Goal: Information Seeking & Learning: Learn about a topic

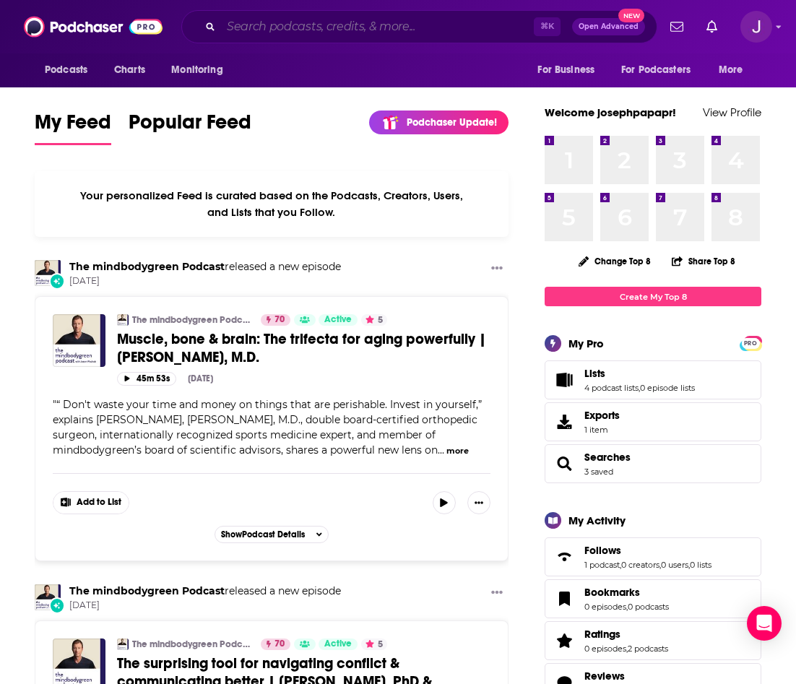
click at [267, 28] on input "Search podcasts, credits, & more..." at bounding box center [377, 26] width 313 height 23
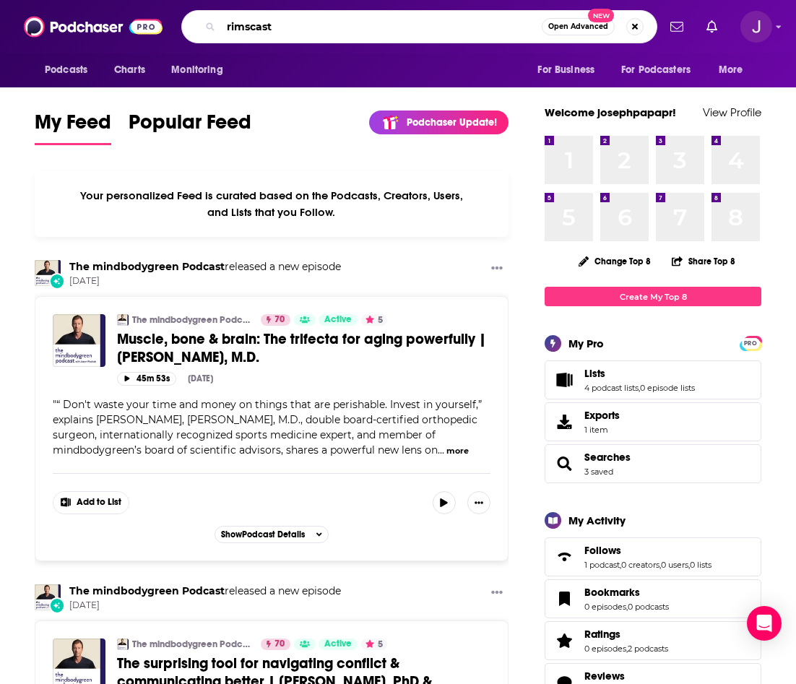
type input "rimscast"
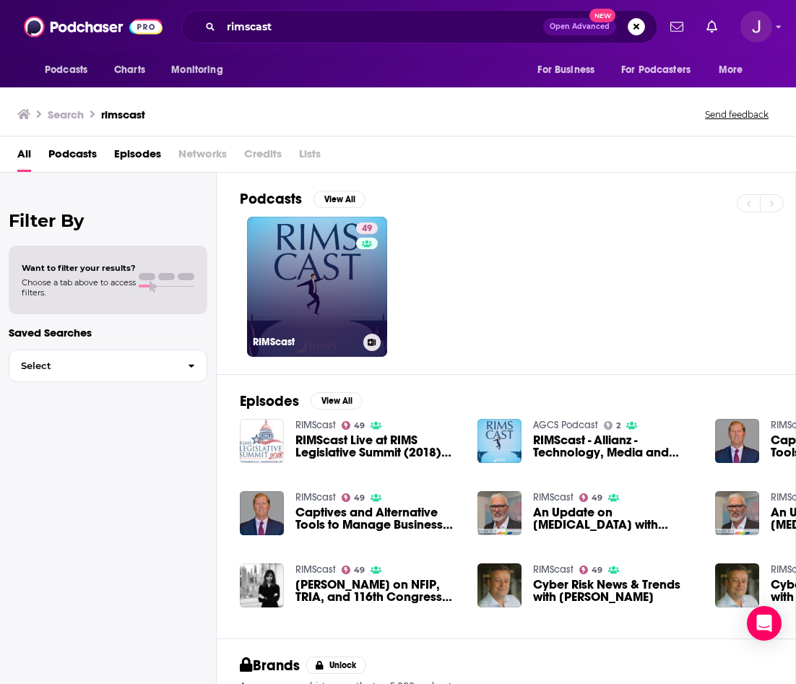
click at [323, 284] on link "49 RIMScast" at bounding box center [317, 287] width 140 height 140
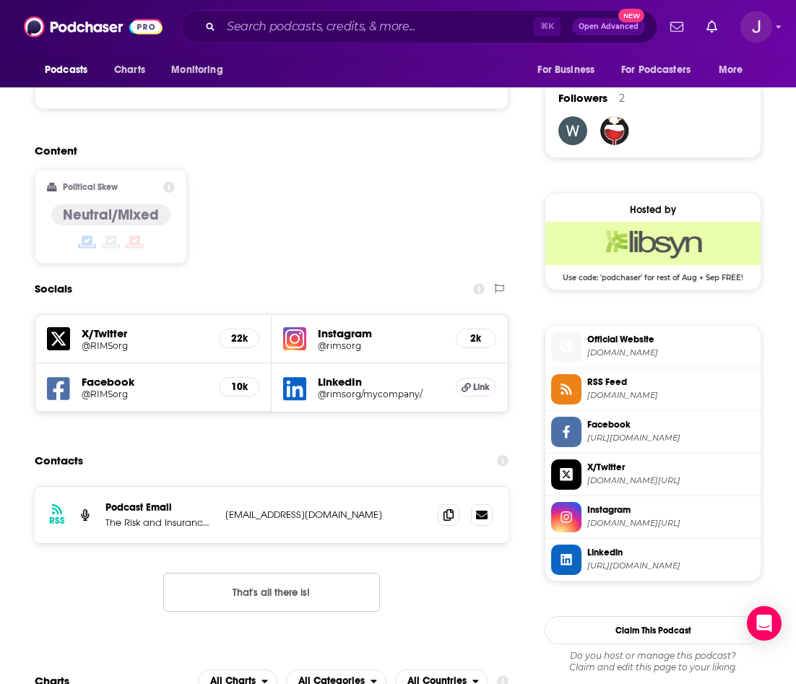
scroll to position [1035, 0]
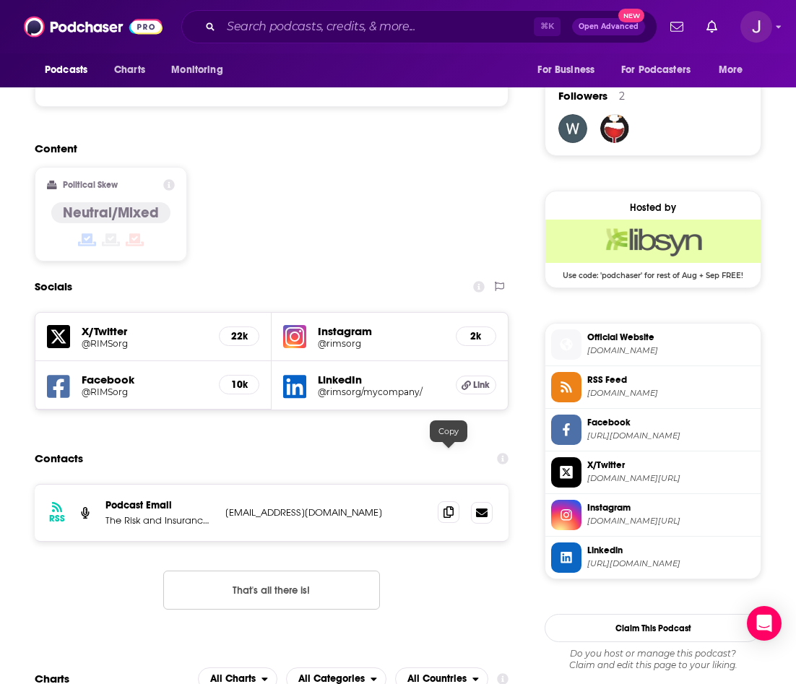
click at [451, 506] on icon at bounding box center [448, 512] width 10 height 12
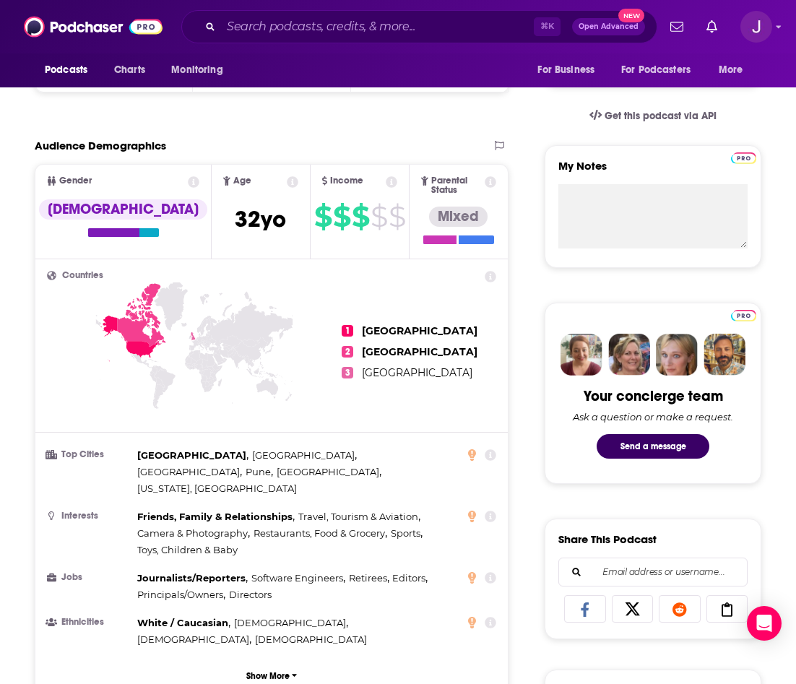
scroll to position [0, 0]
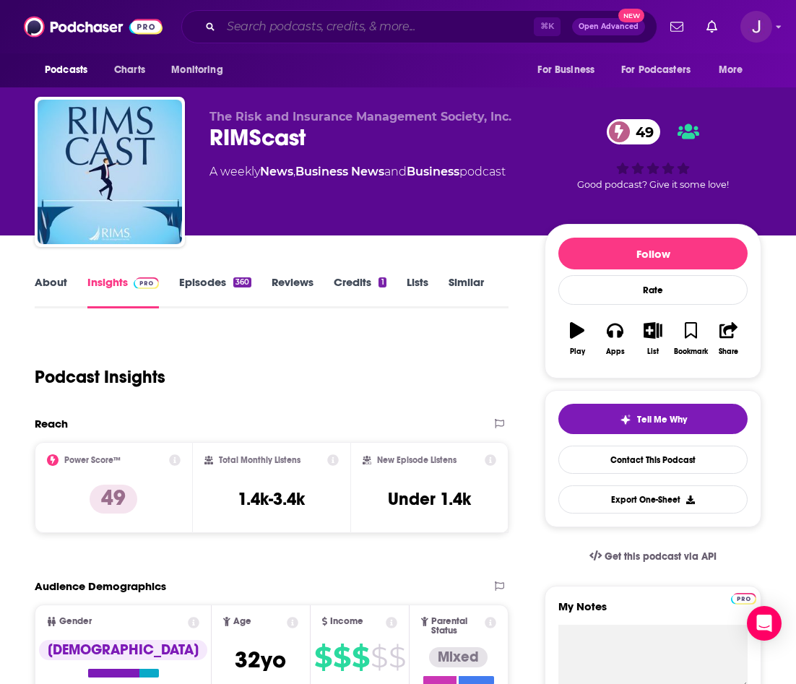
click at [254, 23] on input "Search podcasts, credits, & more..." at bounding box center [377, 26] width 313 height 23
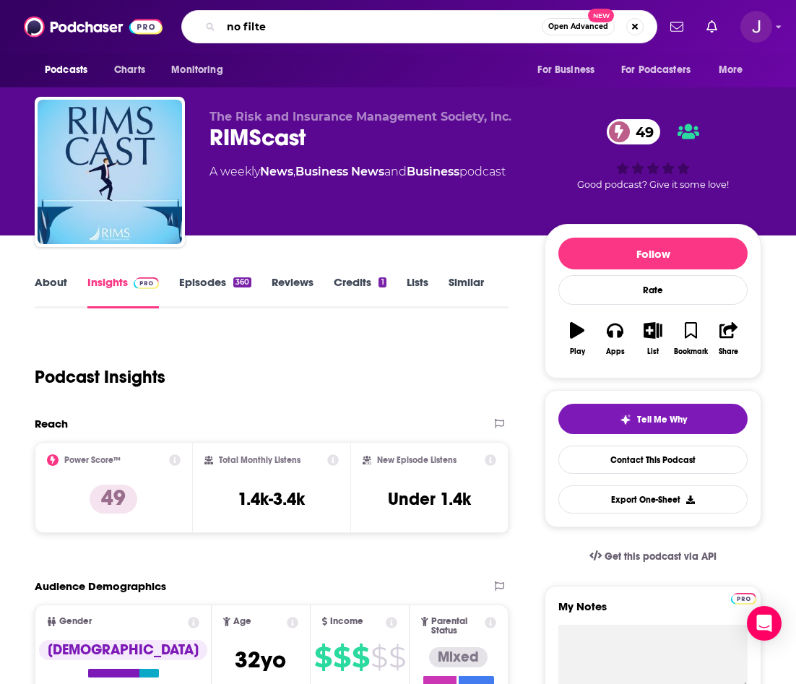
type input "no filter"
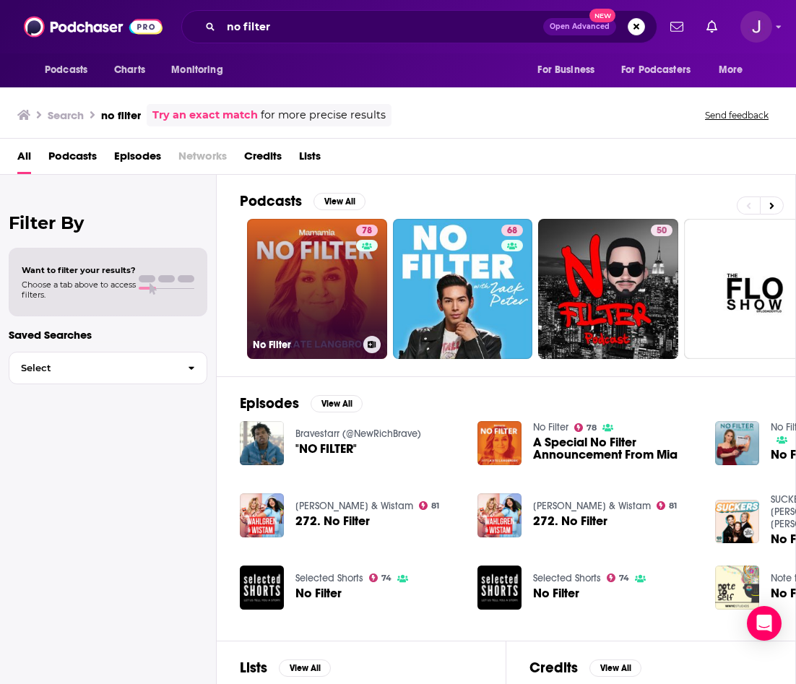
click at [335, 279] on link "78 No Filter" at bounding box center [317, 289] width 140 height 140
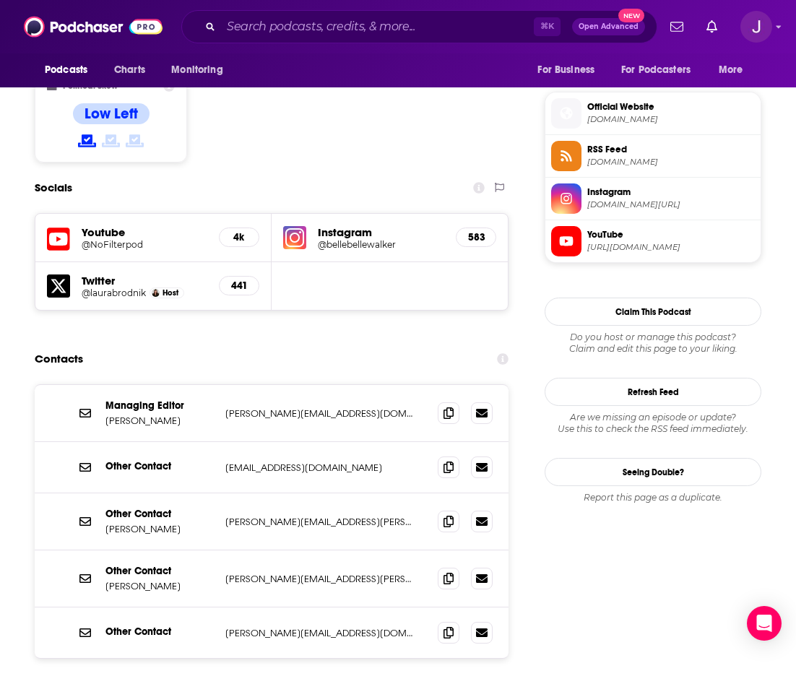
scroll to position [1224, 0]
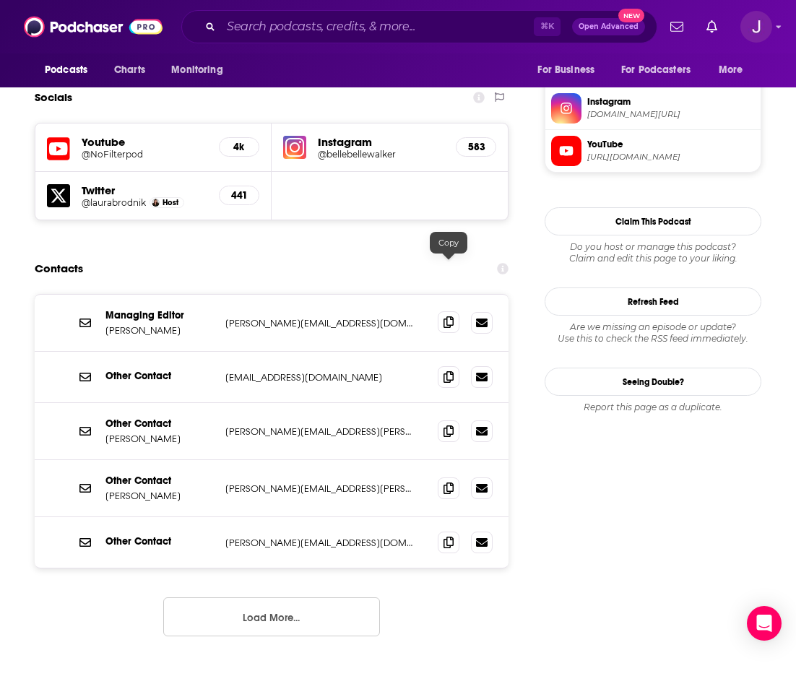
click at [446, 316] on icon at bounding box center [448, 322] width 10 height 12
click at [452, 425] on icon at bounding box center [448, 431] width 10 height 12
click at [290, 32] on input "Search podcasts, credits, & more..." at bounding box center [377, 26] width 313 height 23
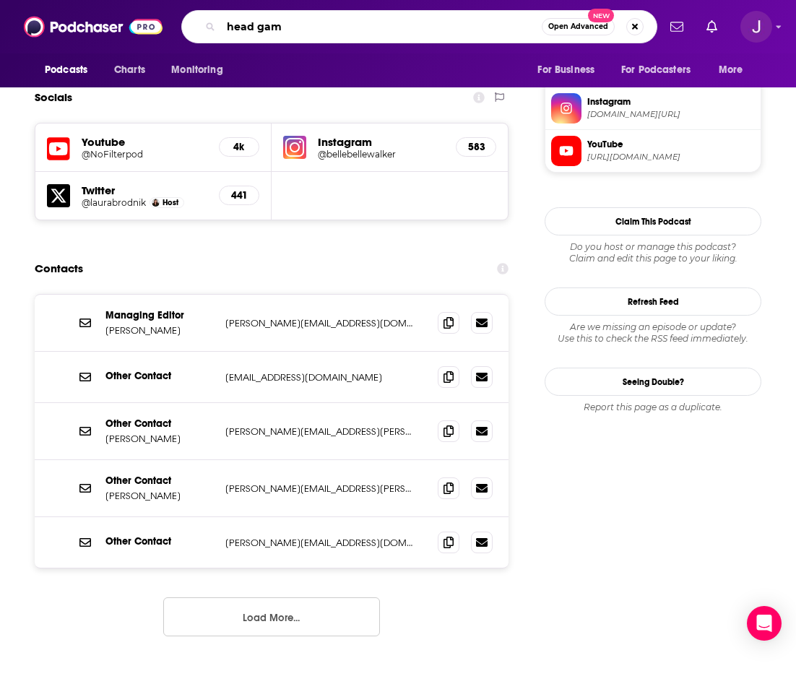
type input "head game"
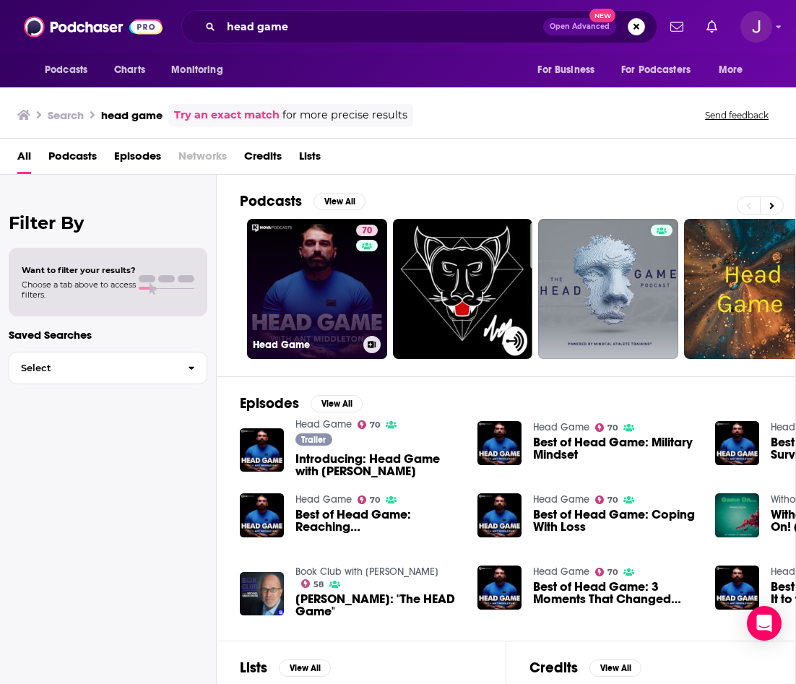
click at [313, 278] on link "70 Head Game" at bounding box center [317, 289] width 140 height 140
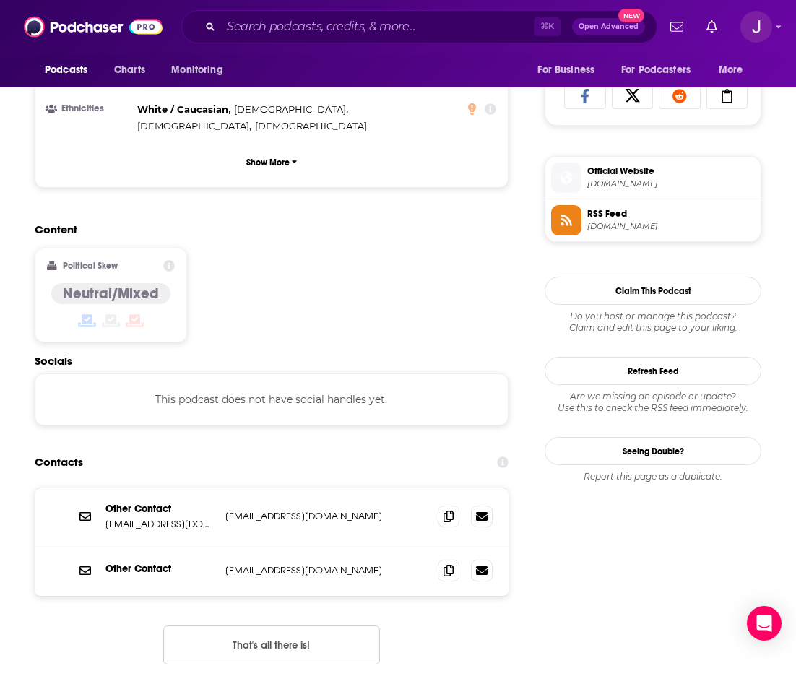
scroll to position [1076, 0]
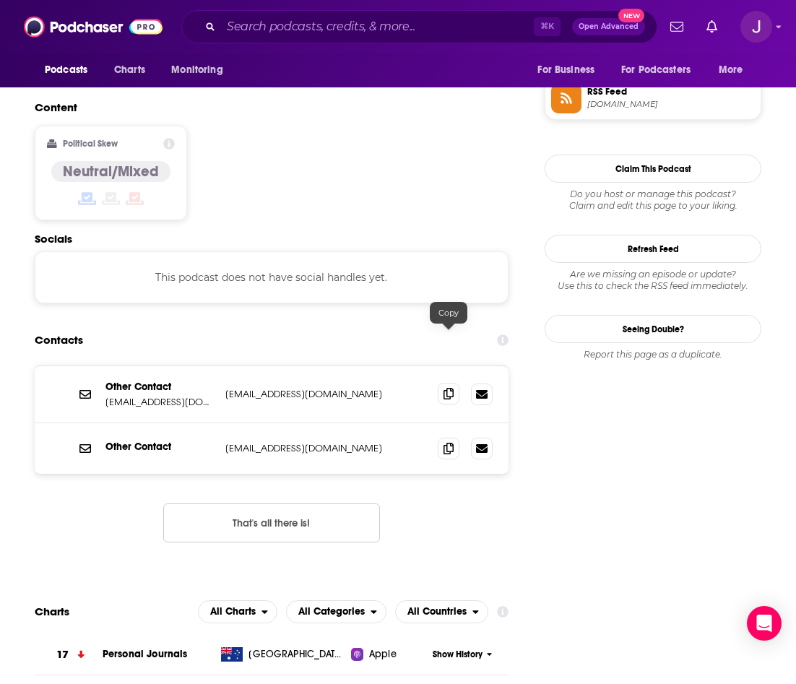
click at [447, 388] on icon at bounding box center [448, 394] width 10 height 12
click at [240, 35] on input "Search podcasts, credits, & more..." at bounding box center [377, 26] width 313 height 23
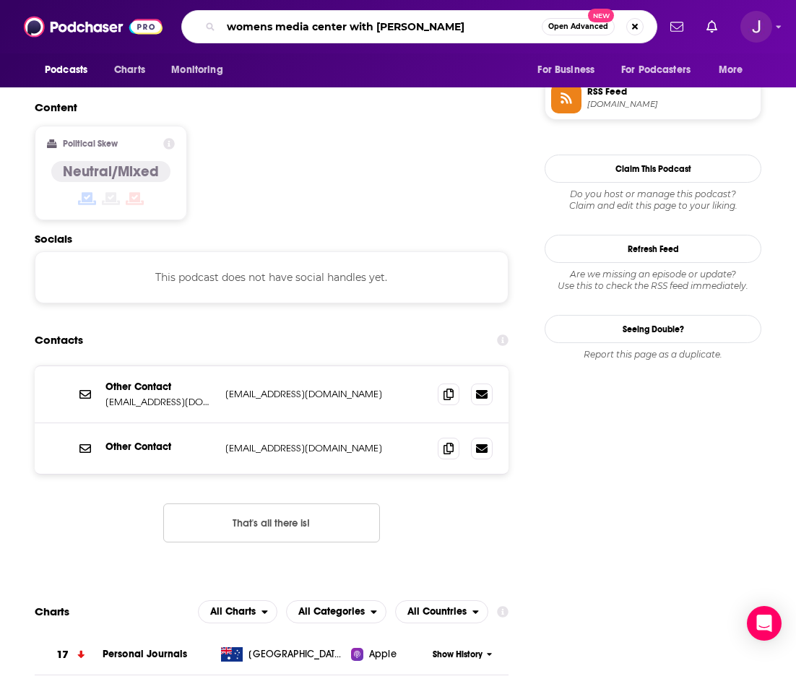
type input "womens media center with robin moran"
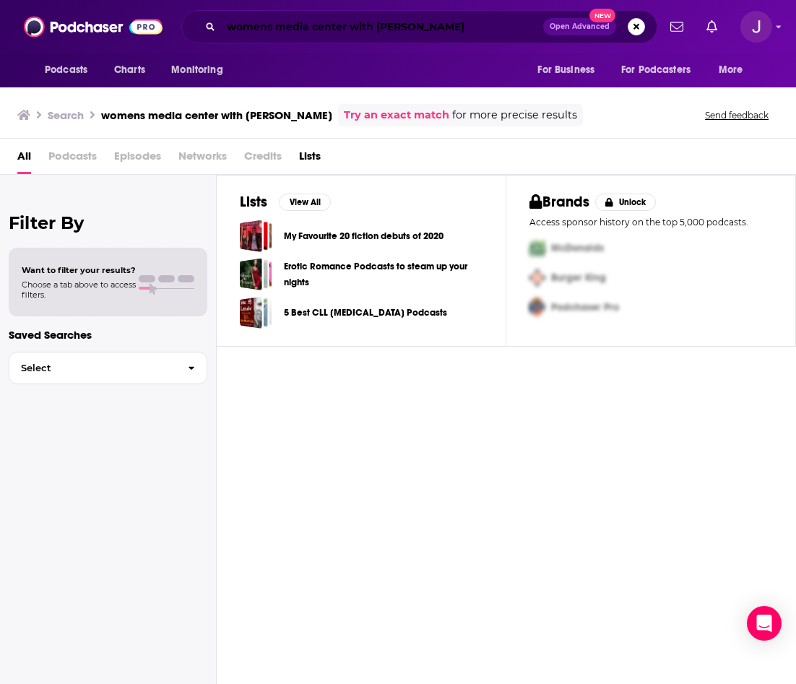
click at [446, 29] on input "womens media center with robin moran" at bounding box center [382, 26] width 322 height 23
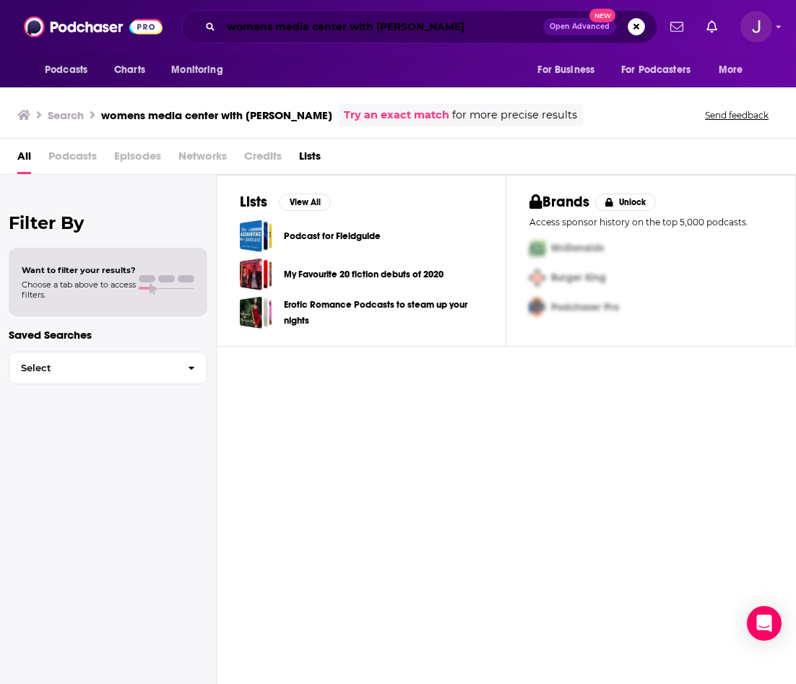
click at [269, 30] on input "womens media center with robin morgan" at bounding box center [382, 26] width 322 height 23
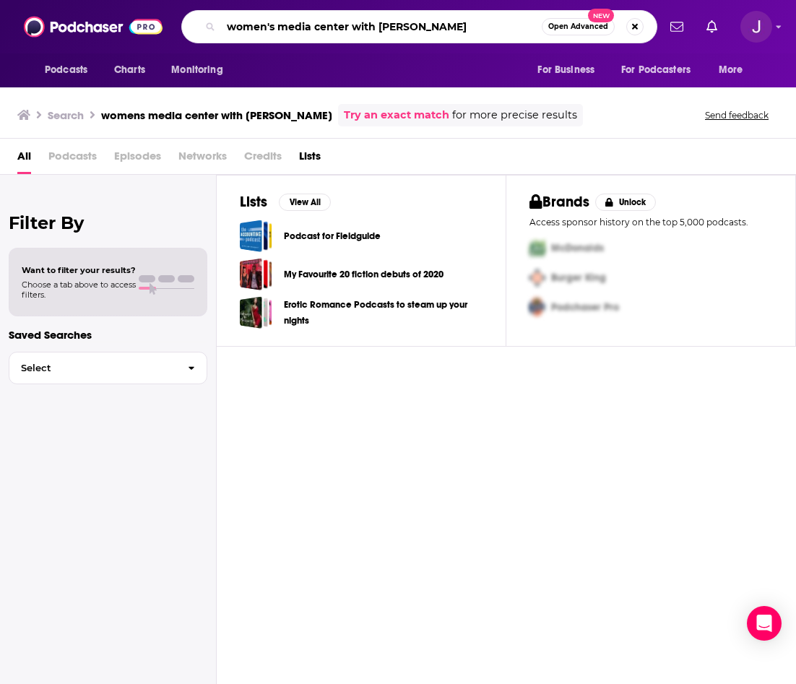
type input "women's media center with robin morgan"
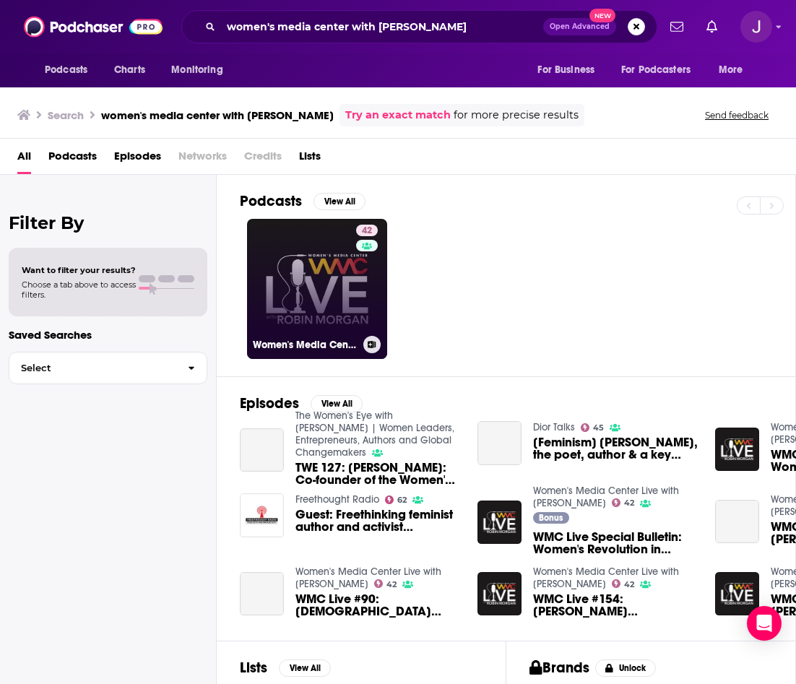
click at [316, 282] on link "42 Women's Media Center Live with Robin Morgan" at bounding box center [317, 289] width 140 height 140
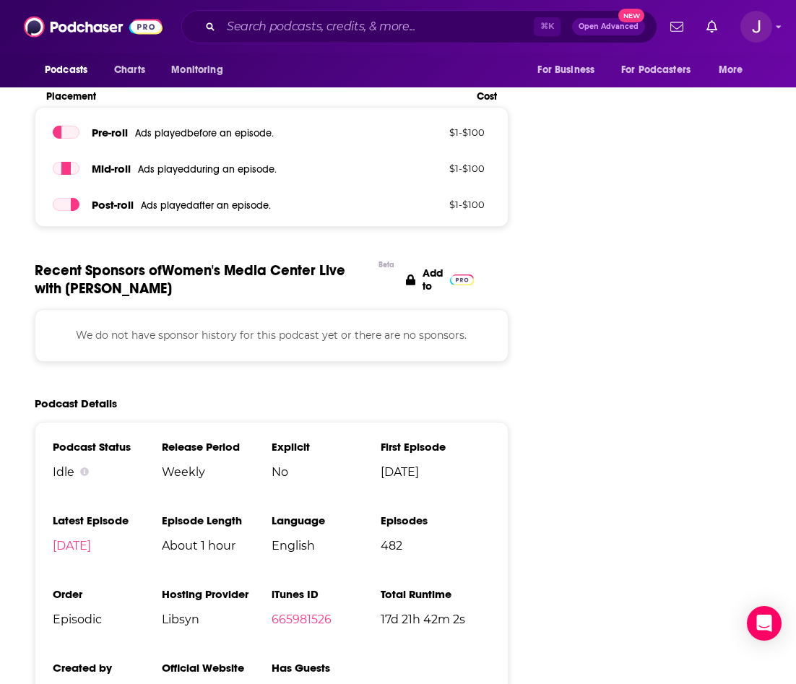
scroll to position [1826, 0]
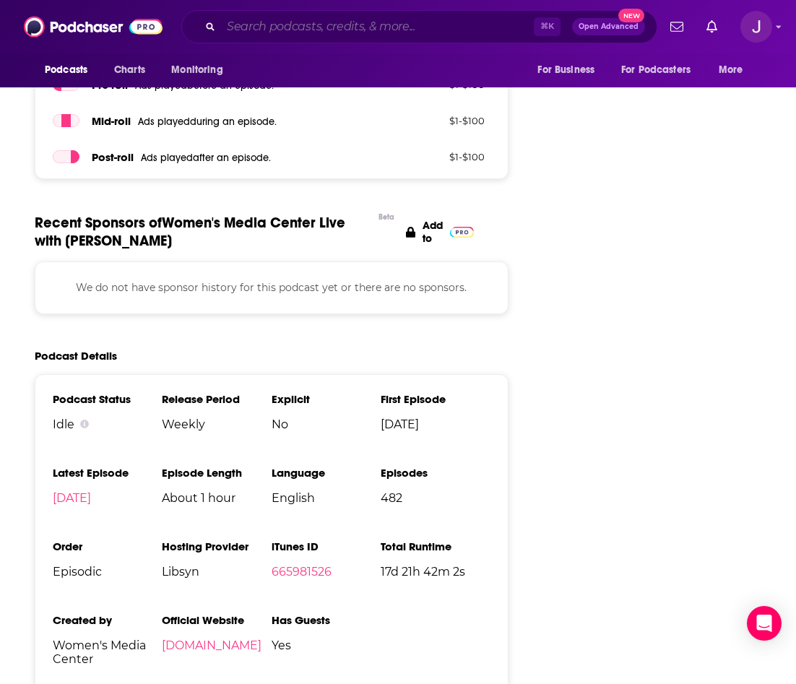
click at [326, 22] on input "Search podcasts, credits, & more..." at bounding box center [377, 26] width 313 height 23
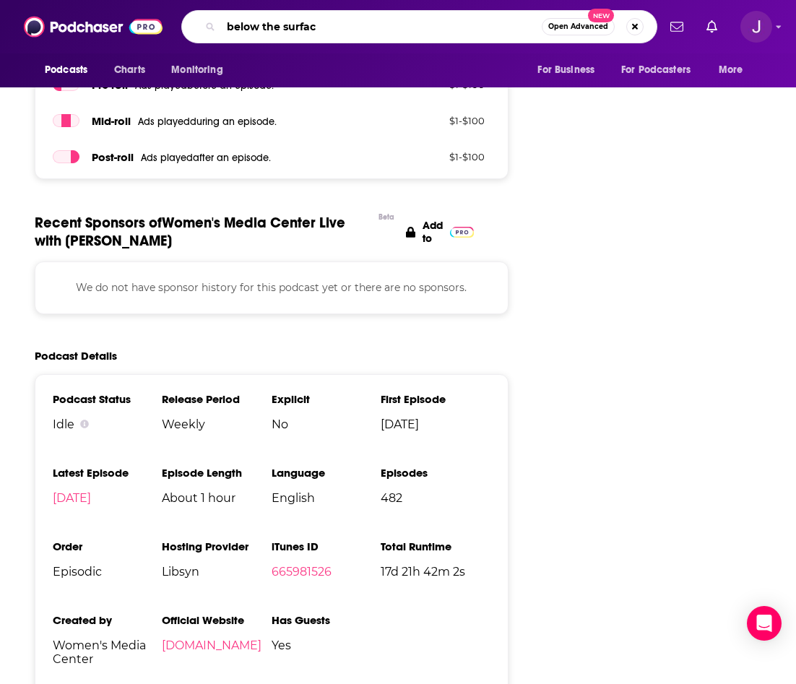
type input "below the surface"
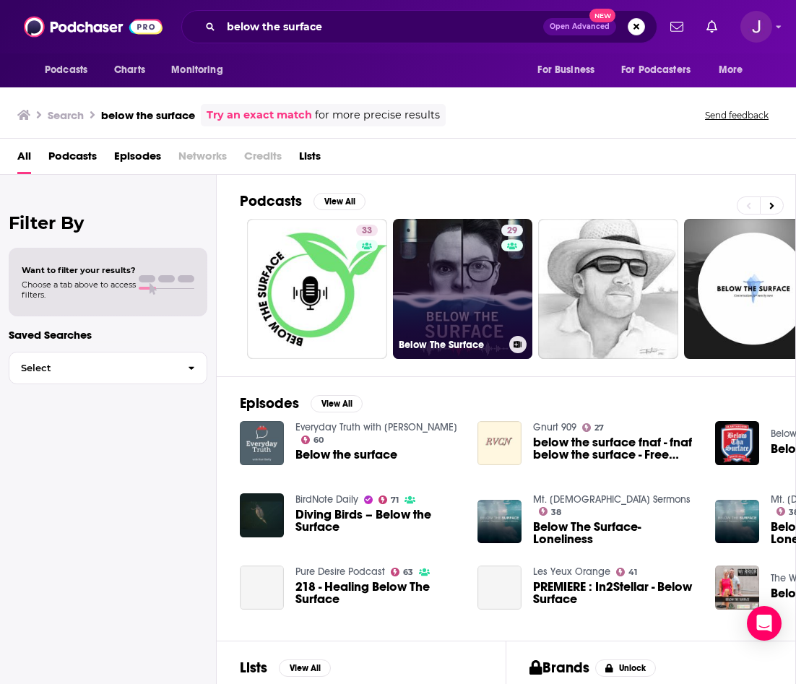
click at [435, 336] on div "Below The Surface" at bounding box center [463, 344] width 129 height 17
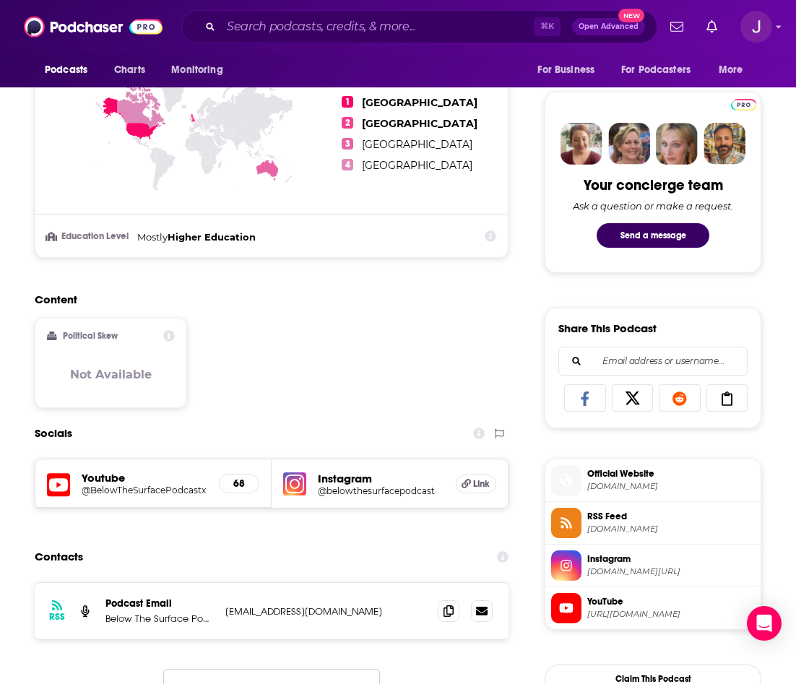
scroll to position [840, 0]
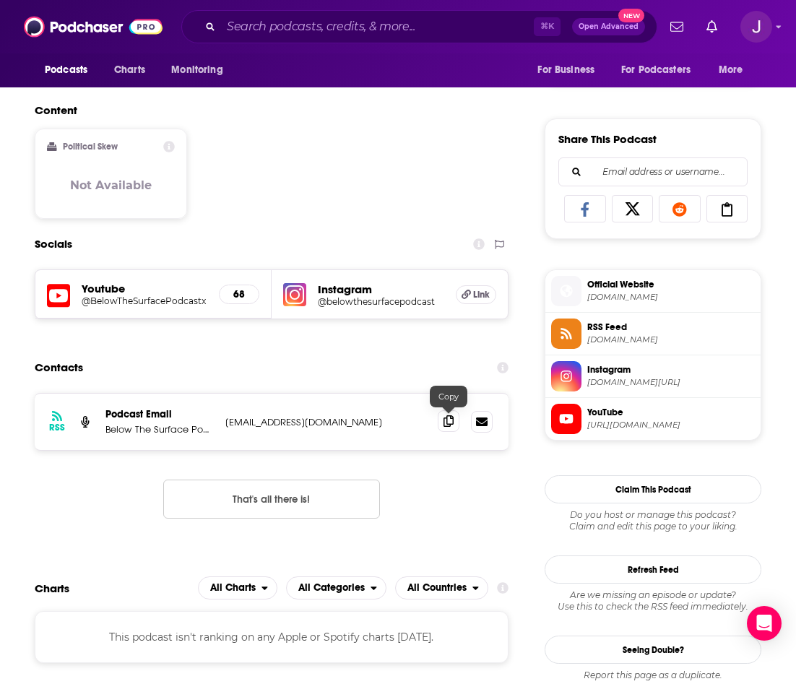
click at [451, 425] on icon at bounding box center [448, 421] width 10 height 12
click at [281, 27] on input "Search podcasts, credits, & more..." at bounding box center [377, 26] width 313 height 23
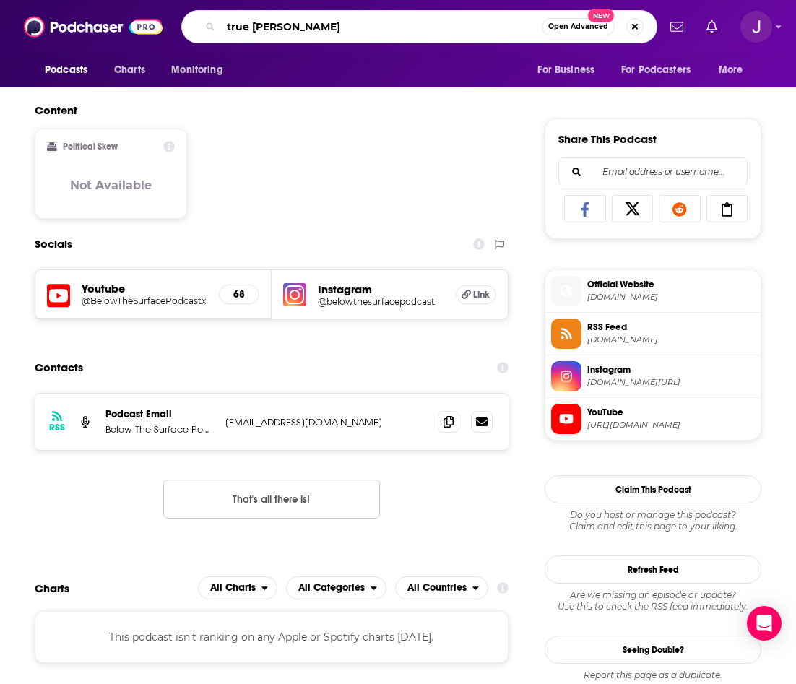
type input "true crime"
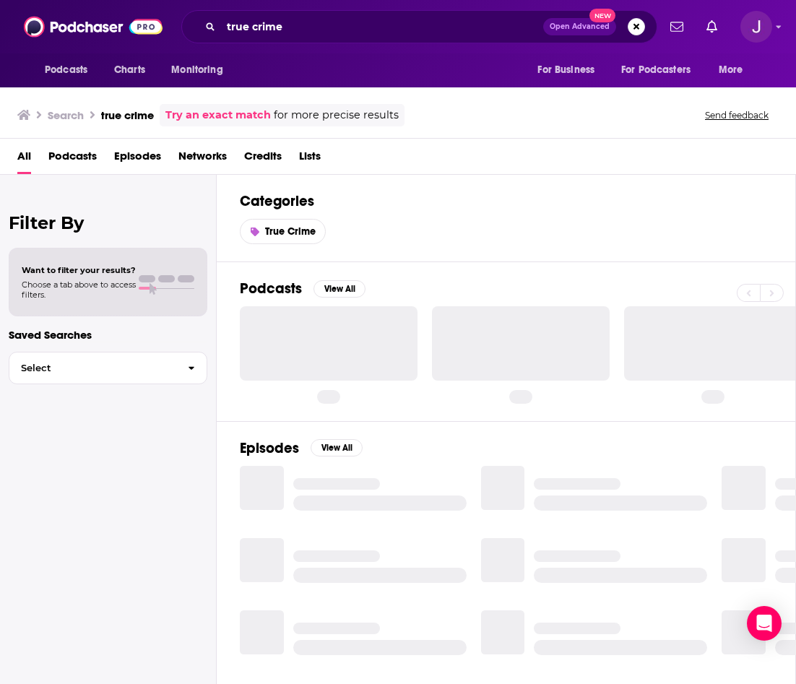
click at [84, 155] on span "Podcasts" at bounding box center [72, 159] width 48 height 30
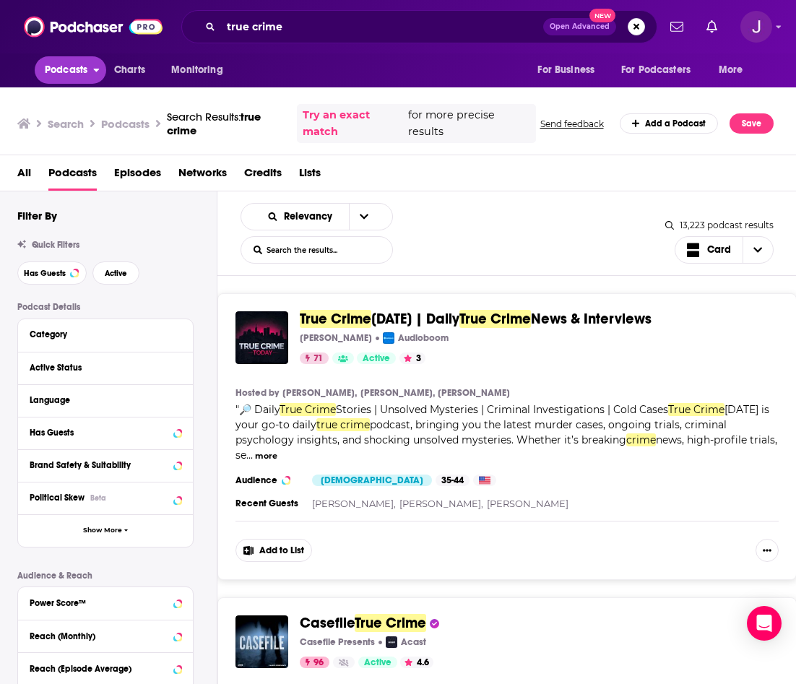
click at [71, 80] on span "Podcasts" at bounding box center [66, 70] width 43 height 20
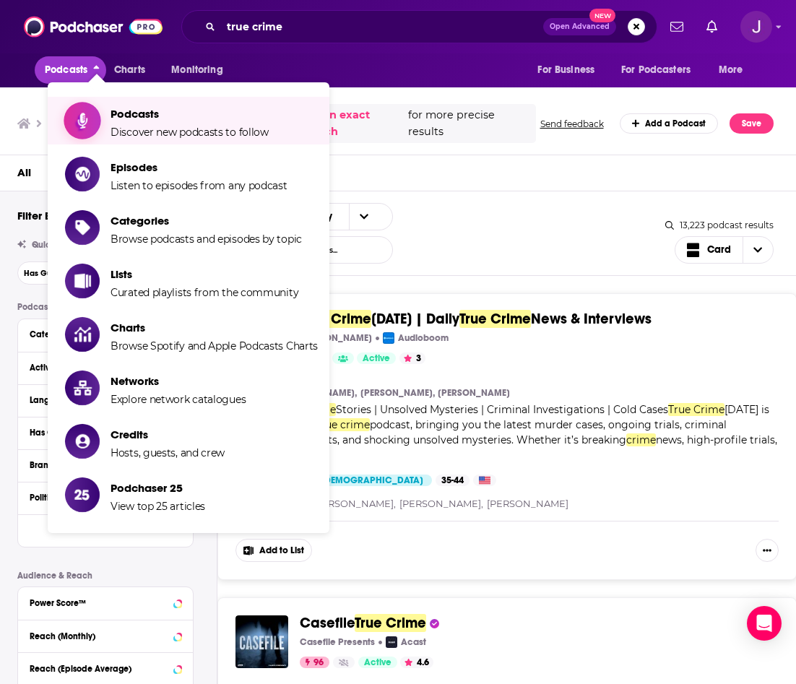
click at [133, 109] on span "Podcasts" at bounding box center [189, 114] width 158 height 14
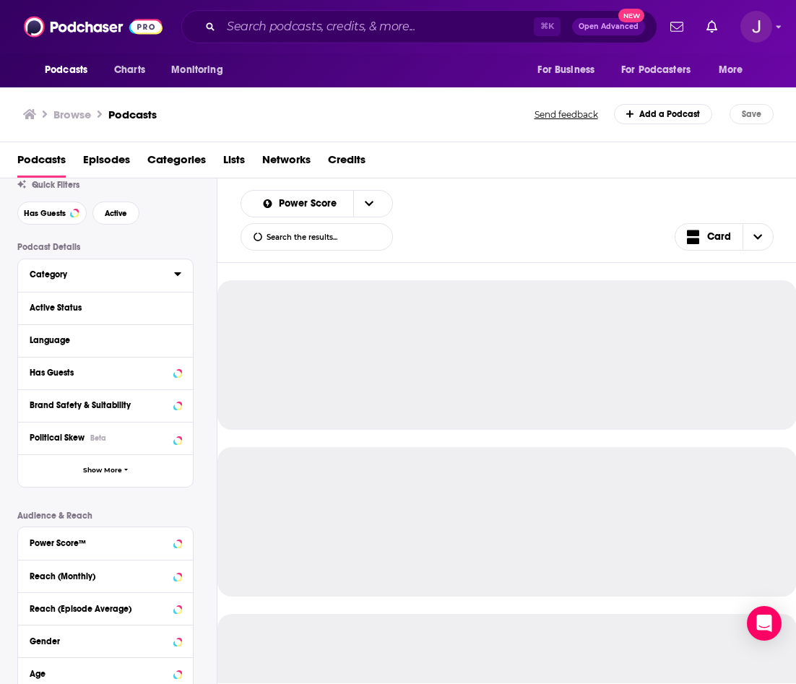
scroll to position [48, 0]
click at [165, 286] on div "Category" at bounding box center [105, 274] width 175 height 32
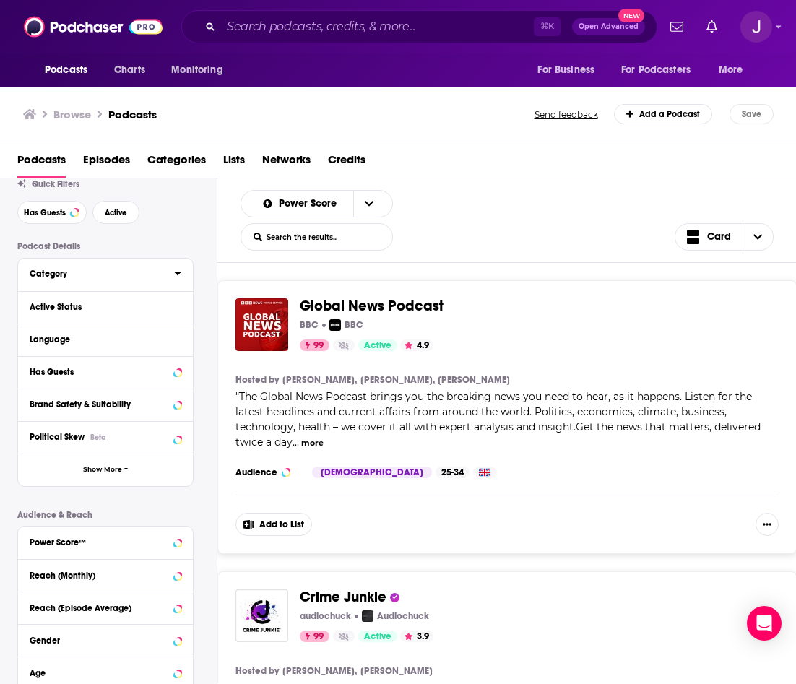
click at [173, 273] on button "Category" at bounding box center [102, 273] width 144 height 18
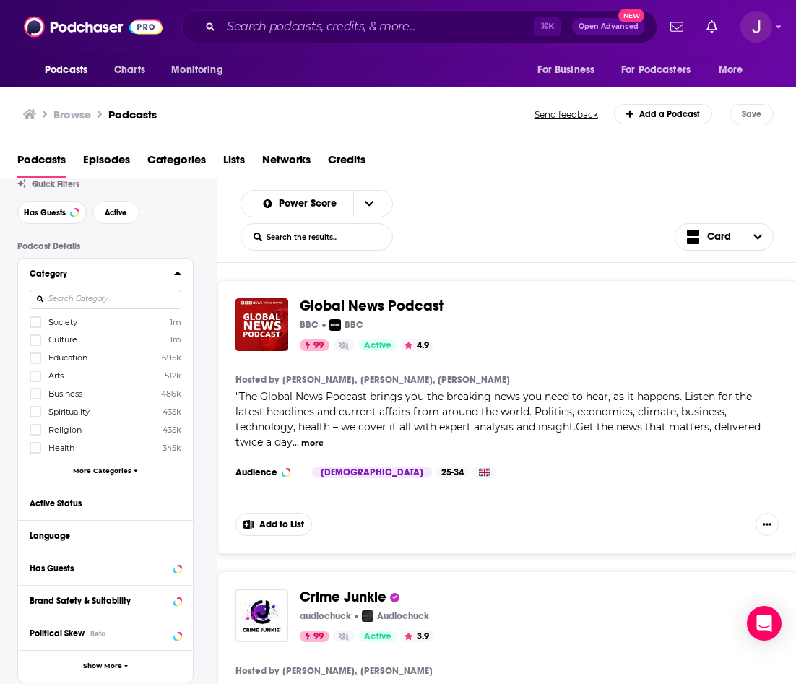
click at [126, 306] on input at bounding box center [106, 299] width 152 height 19
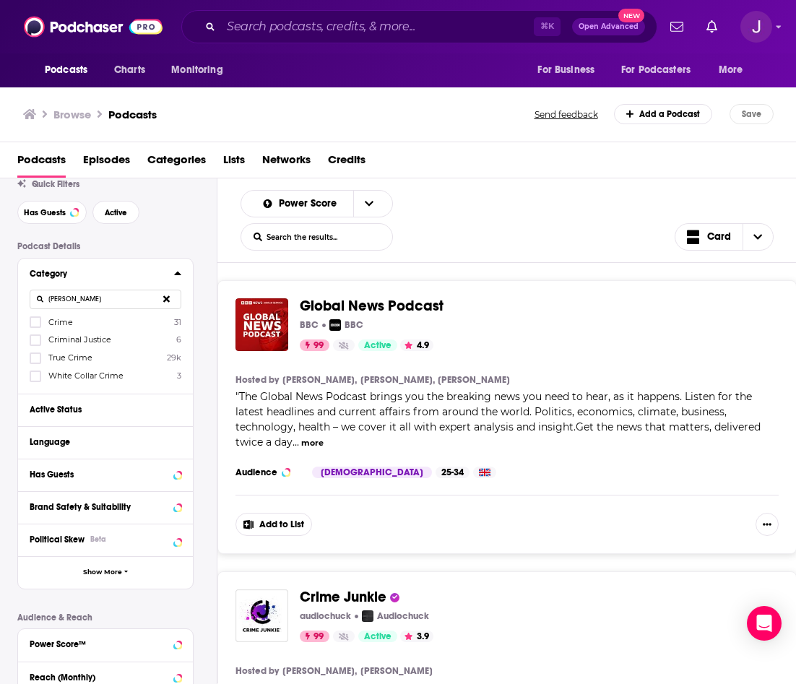
type input "crim"
click at [64, 351] on div "Crime 31 Criminal Justice 6 True Crime 29k White Collar Crime 3" at bounding box center [106, 349] width 152 height 66
click at [35, 356] on icon at bounding box center [35, 358] width 9 height 9
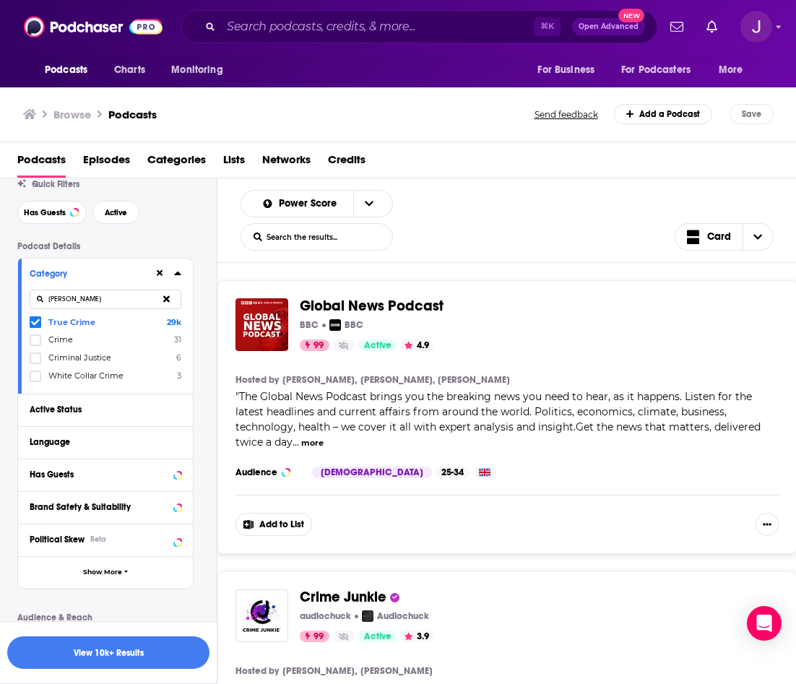
click at [168, 298] on icon at bounding box center [166, 298] width 6 height 6
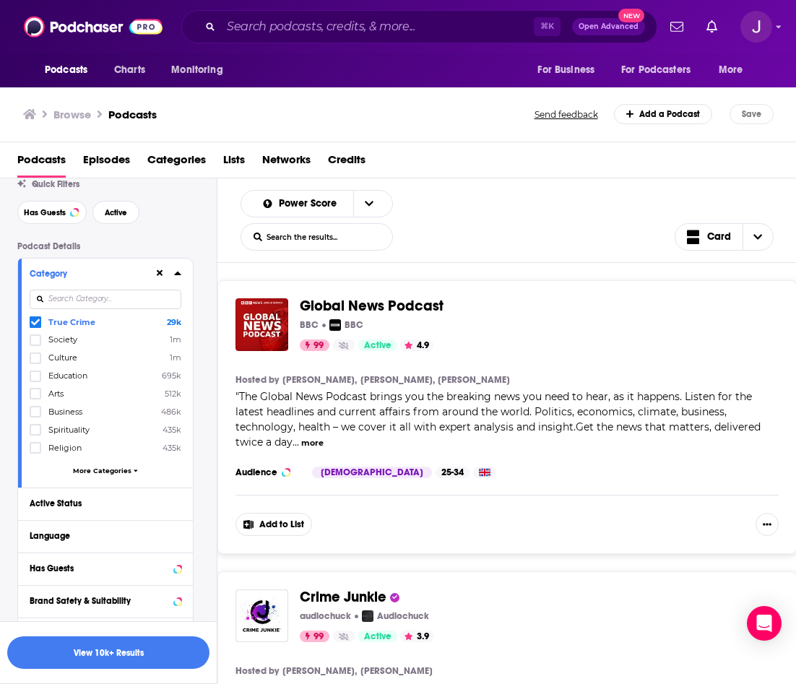
click at [140, 295] on input at bounding box center [106, 299] width 152 height 19
type input "t"
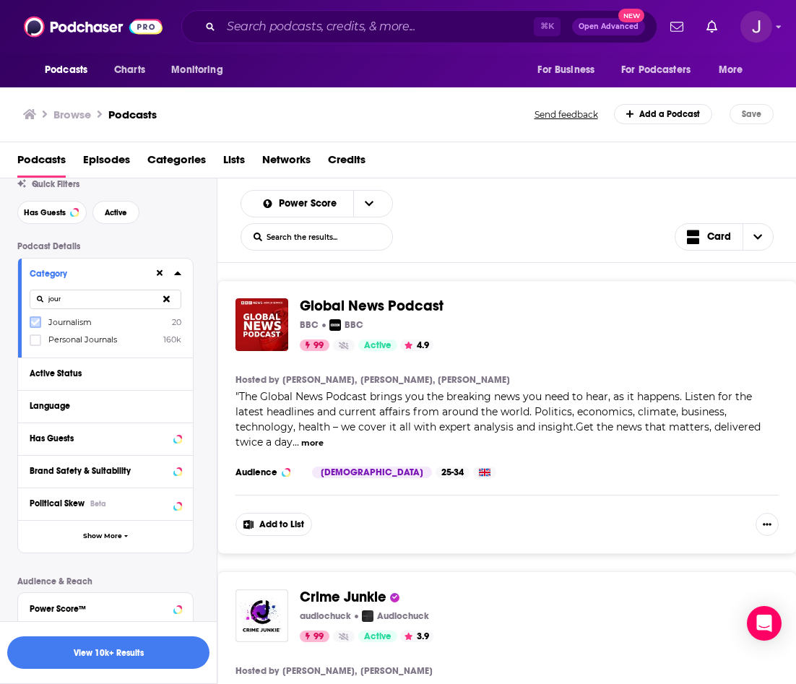
type input "jour"
click at [40, 321] on label at bounding box center [36, 322] width 12 height 12
click at [62, 305] on input "jour" at bounding box center [106, 299] width 152 height 19
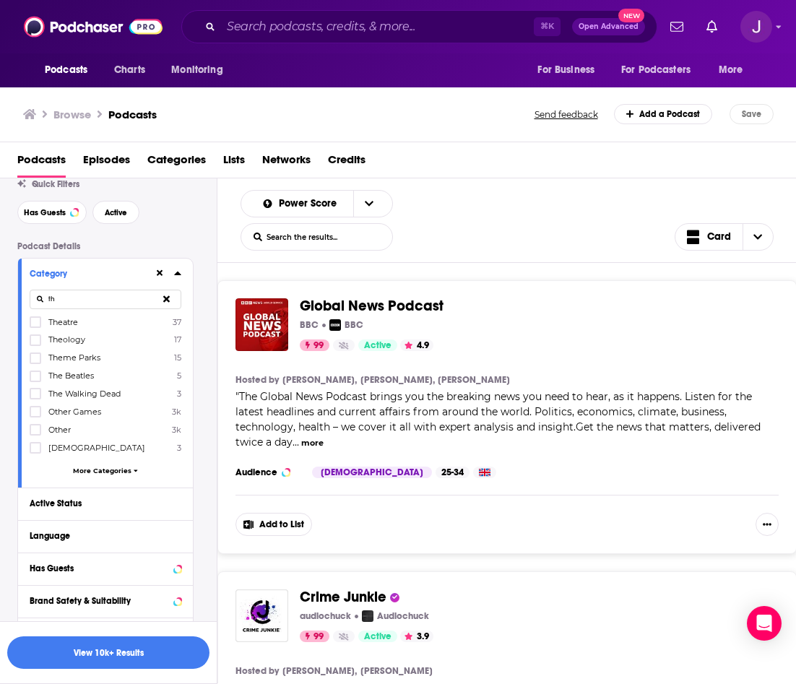
type input "t"
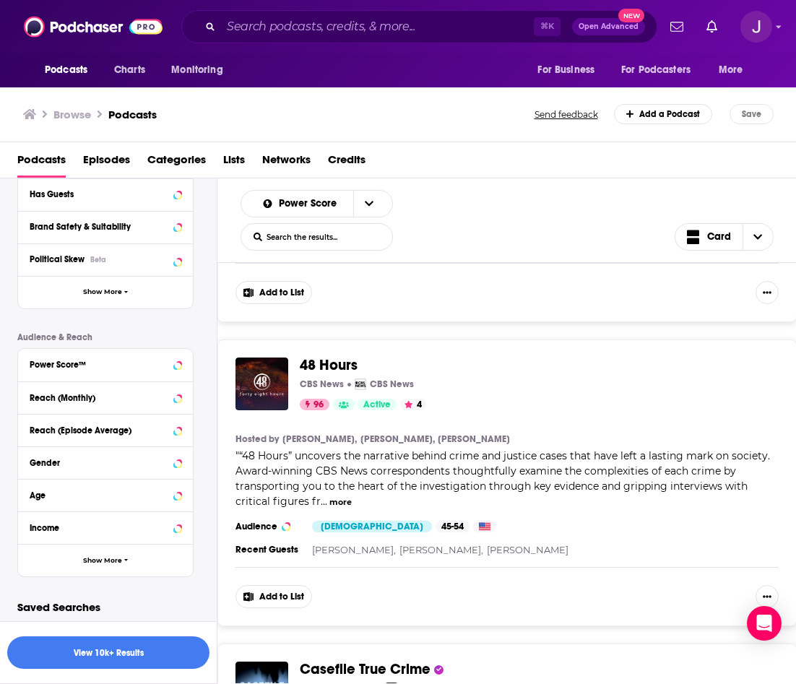
scroll to position [0, 0]
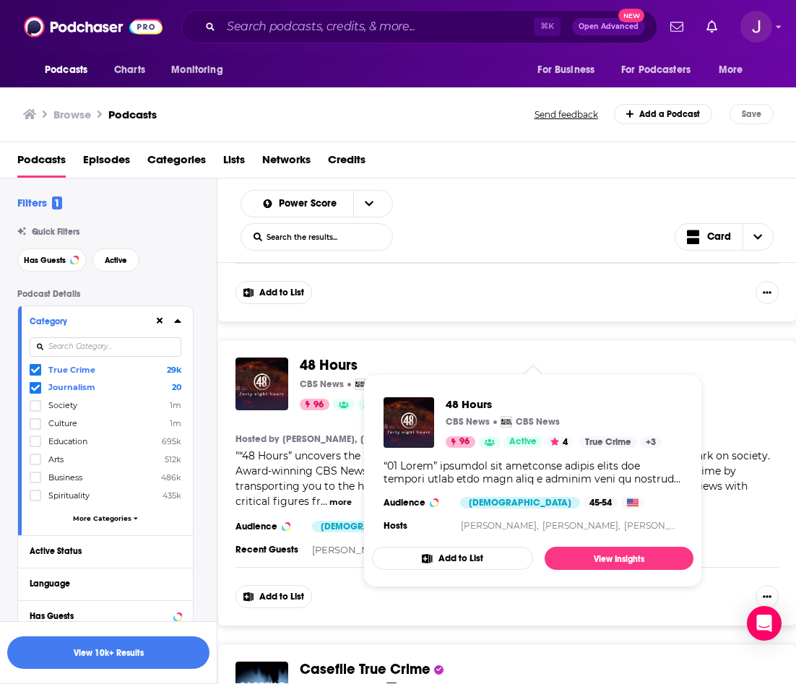
click at [333, 356] on span "48 Hours" at bounding box center [329, 365] width 58 height 18
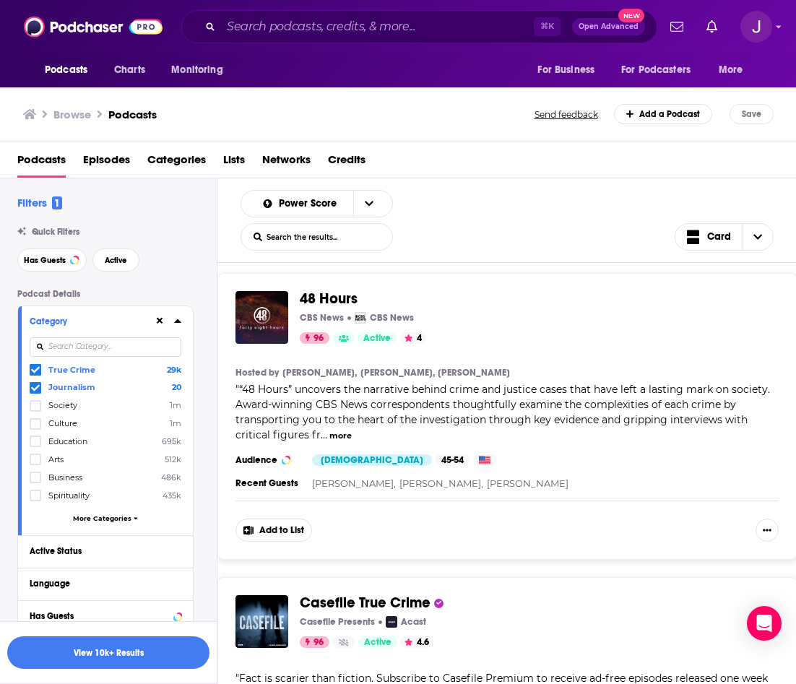
scroll to position [5131, 0]
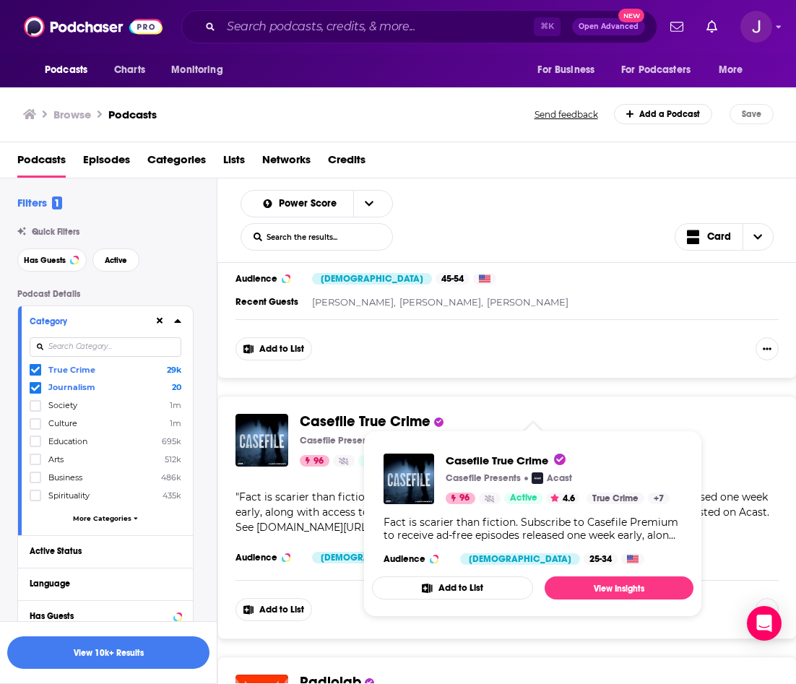
click at [355, 412] on span "Casefile True Crime" at bounding box center [365, 421] width 131 height 18
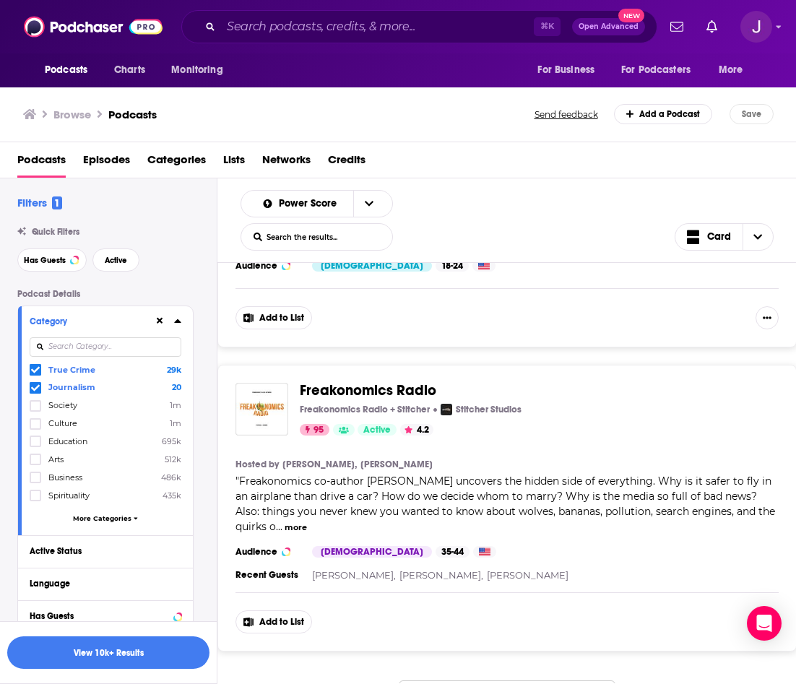
scroll to position [6943, 0]
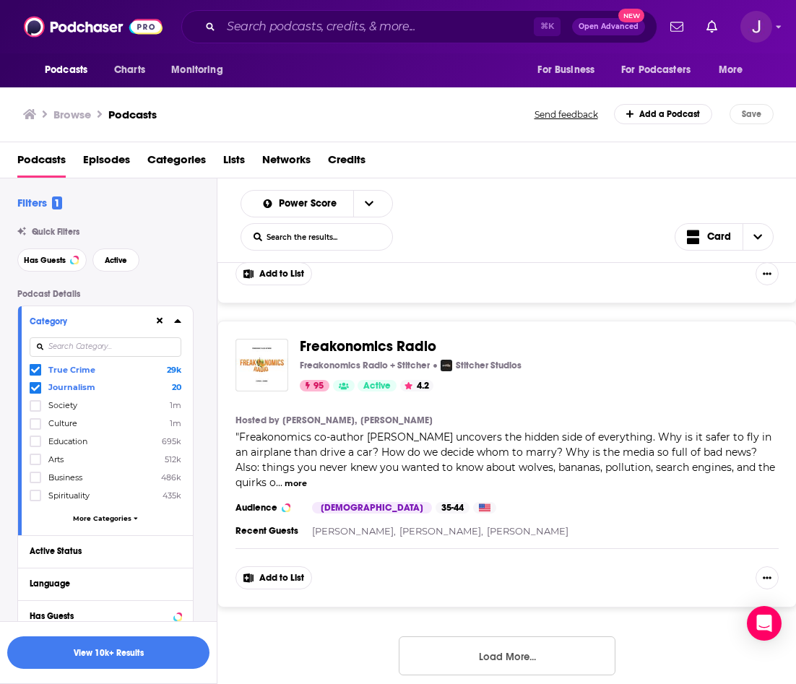
click at [510, 638] on button "Load More..." at bounding box center [507, 655] width 217 height 39
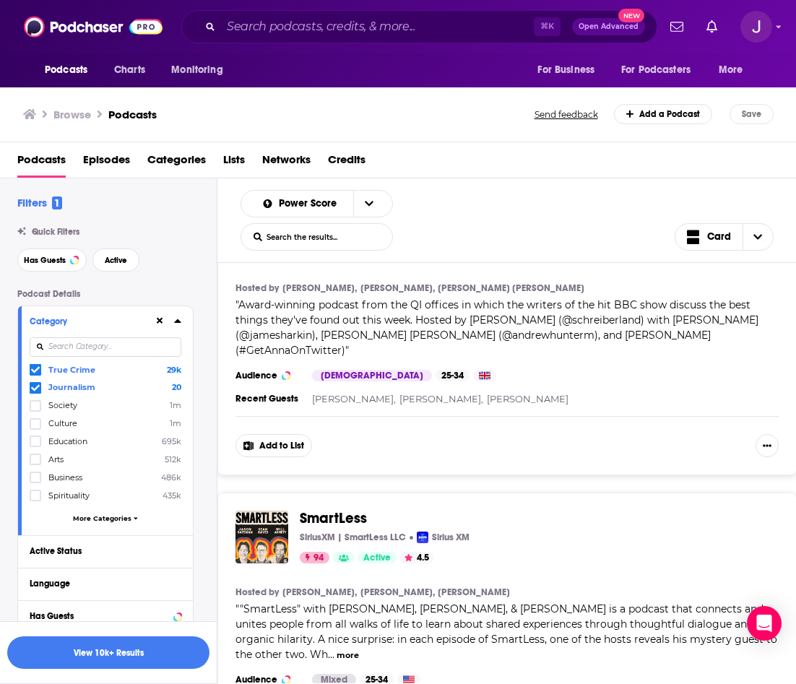
scroll to position [8599, 0]
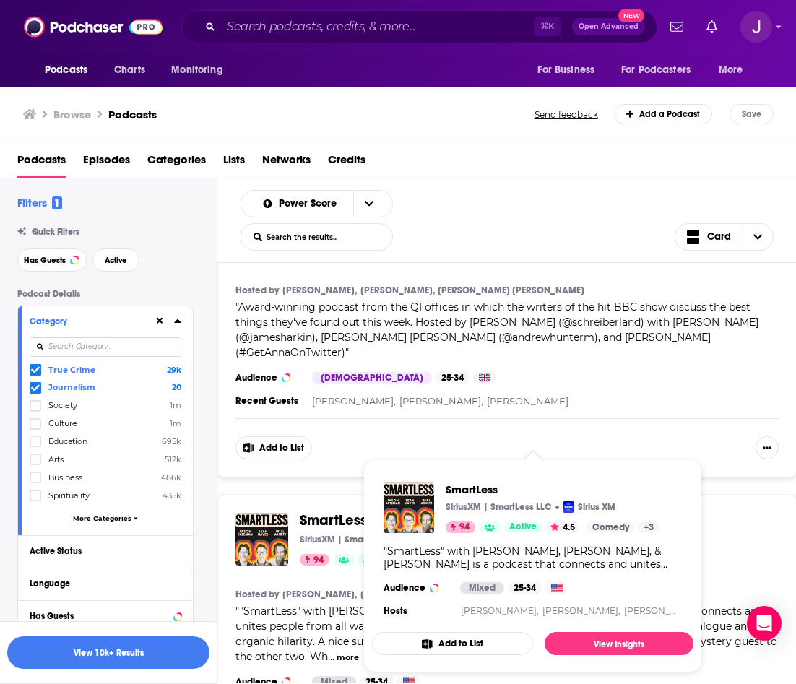
click at [606, 440] on div "No Such Thing As A Fish No Such Thing As A Fish 94 Active 4.7 Categories Comedy…" at bounding box center [506, 334] width 579 height 287
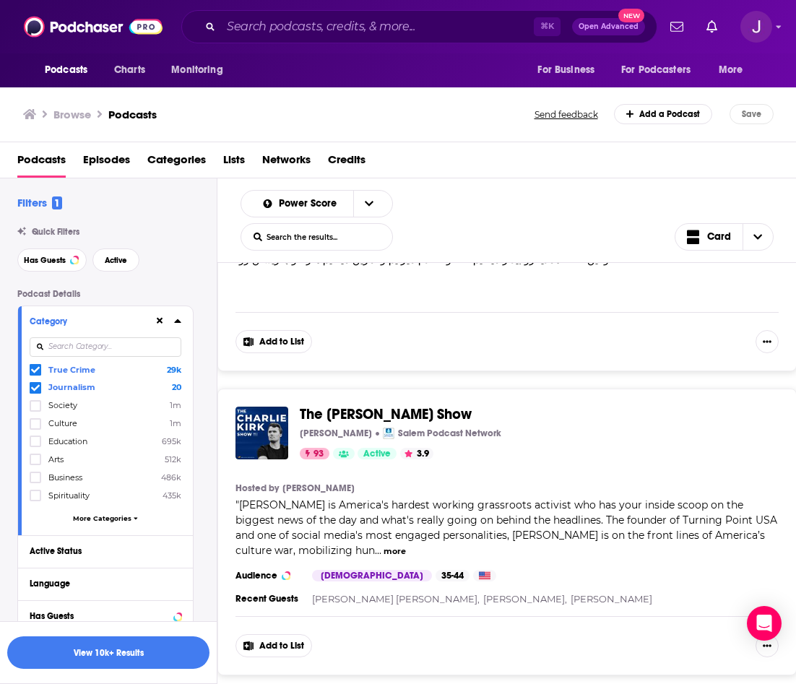
scroll to position [13010, 0]
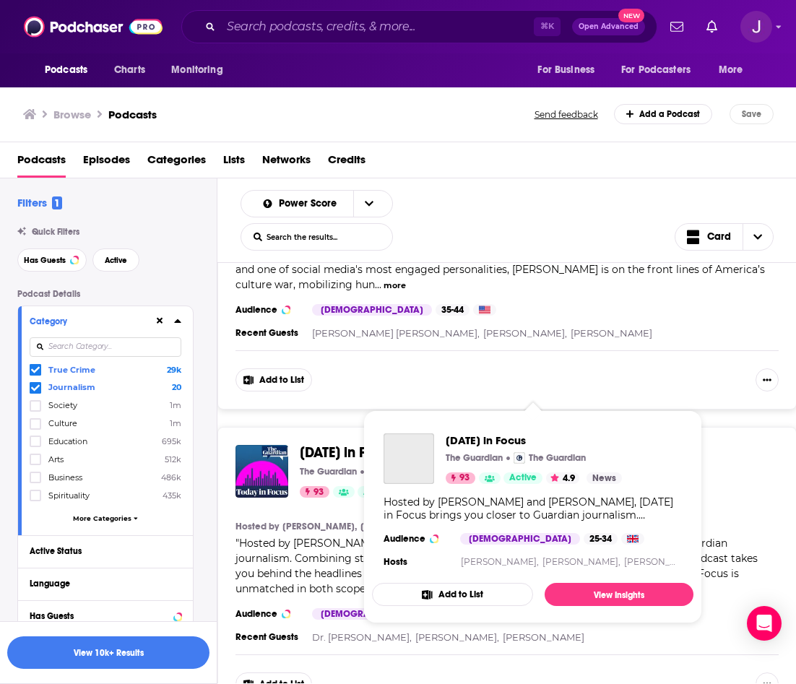
click at [327, 443] on span "Today in Focus" at bounding box center [348, 452] width 97 height 18
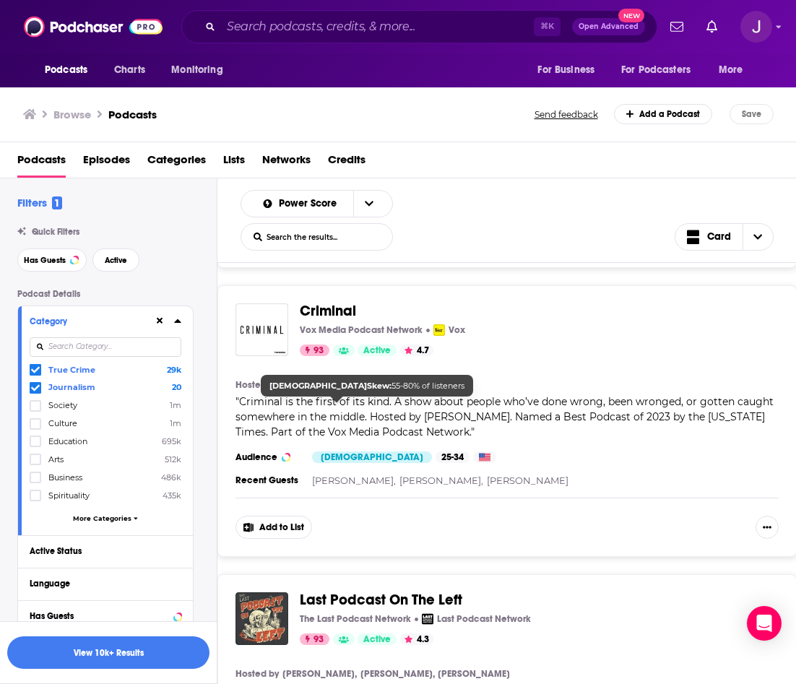
scroll to position [13426, 0]
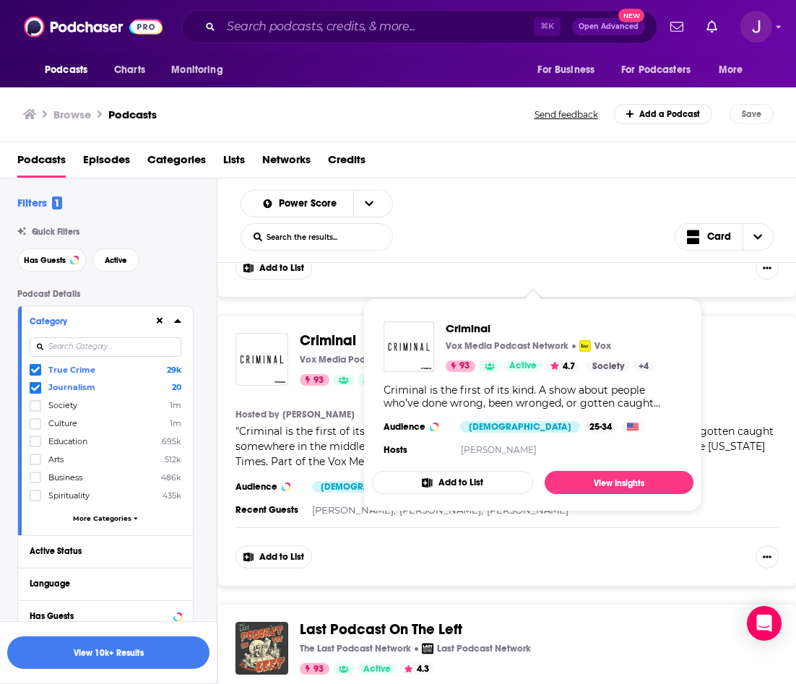
click at [316, 331] on span "Criminal" at bounding box center [328, 340] width 56 height 18
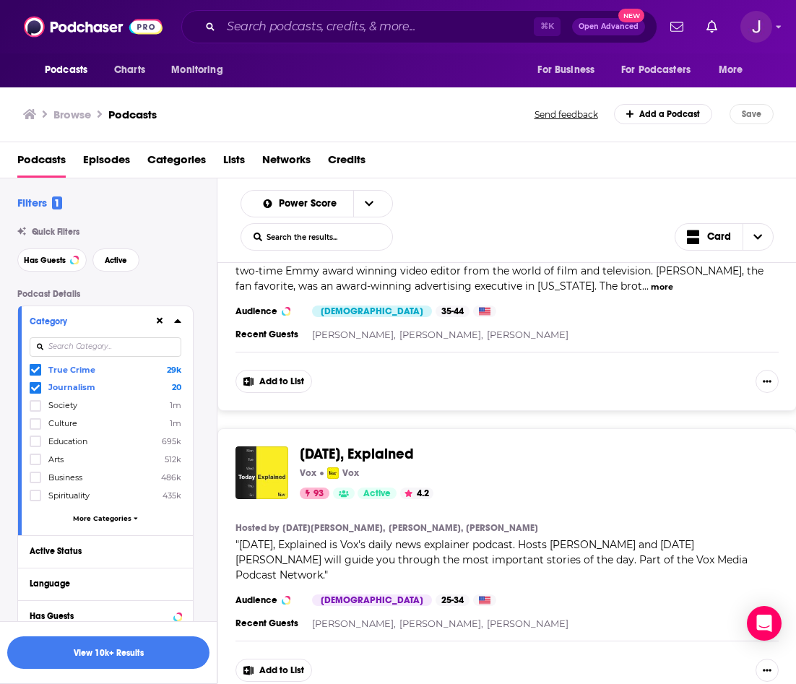
scroll to position [14235, 0]
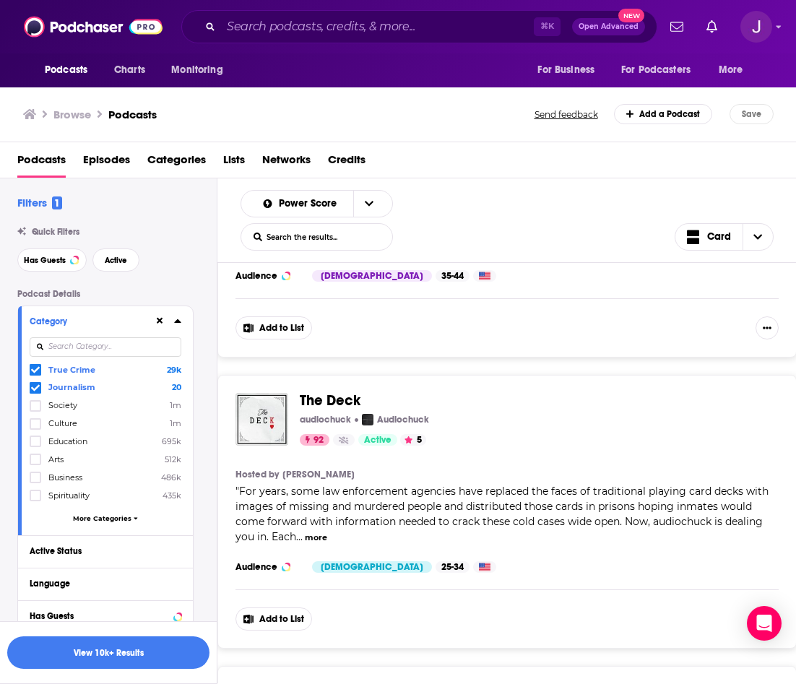
scroll to position [19827, 0]
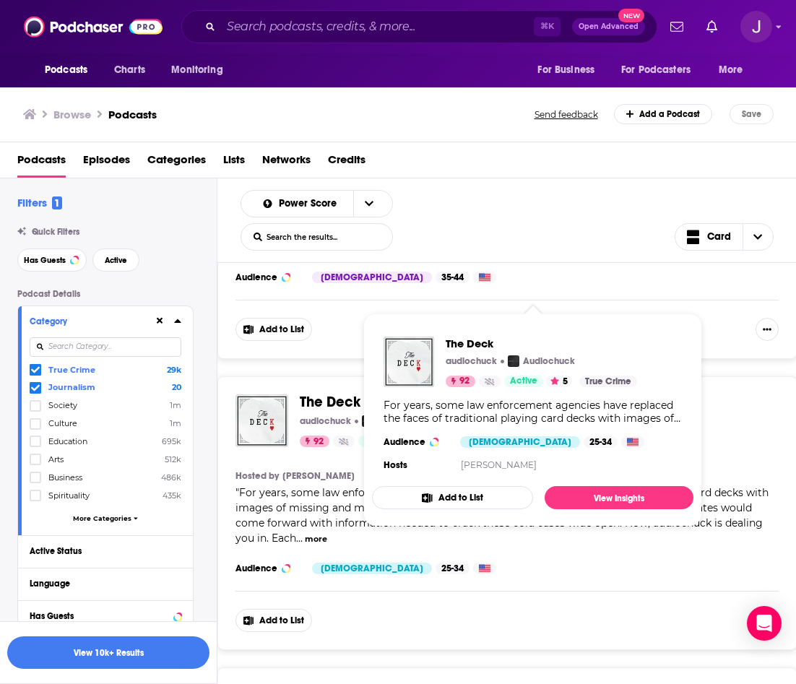
click at [328, 393] on span "The Deck" at bounding box center [330, 402] width 61 height 18
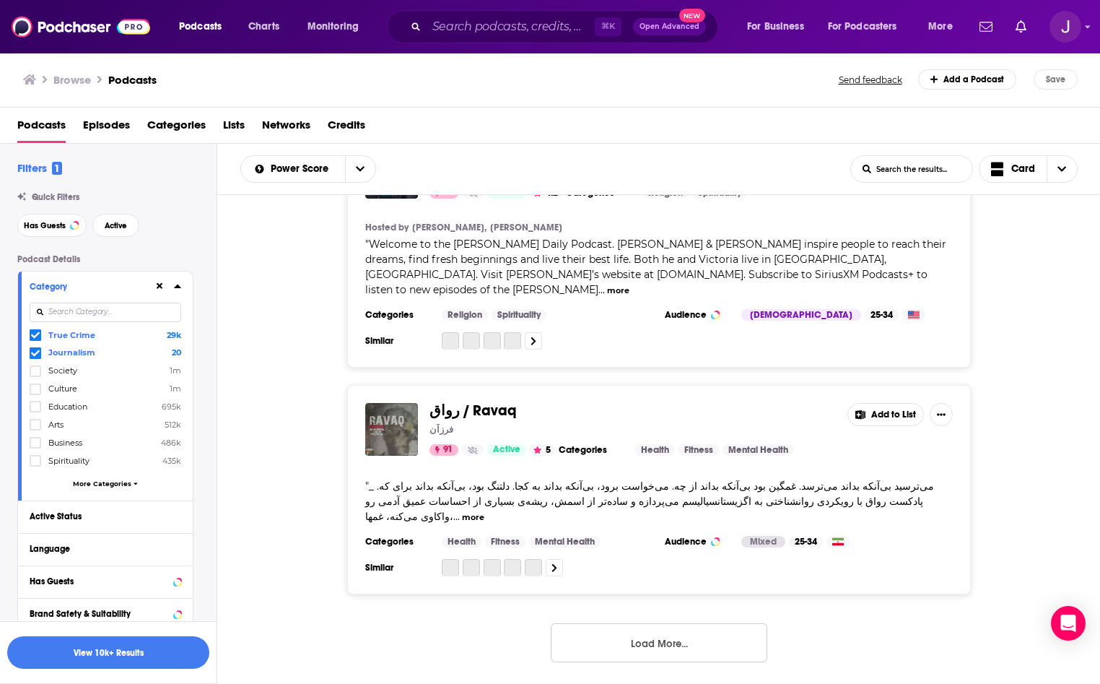
scroll to position [17938, 0]
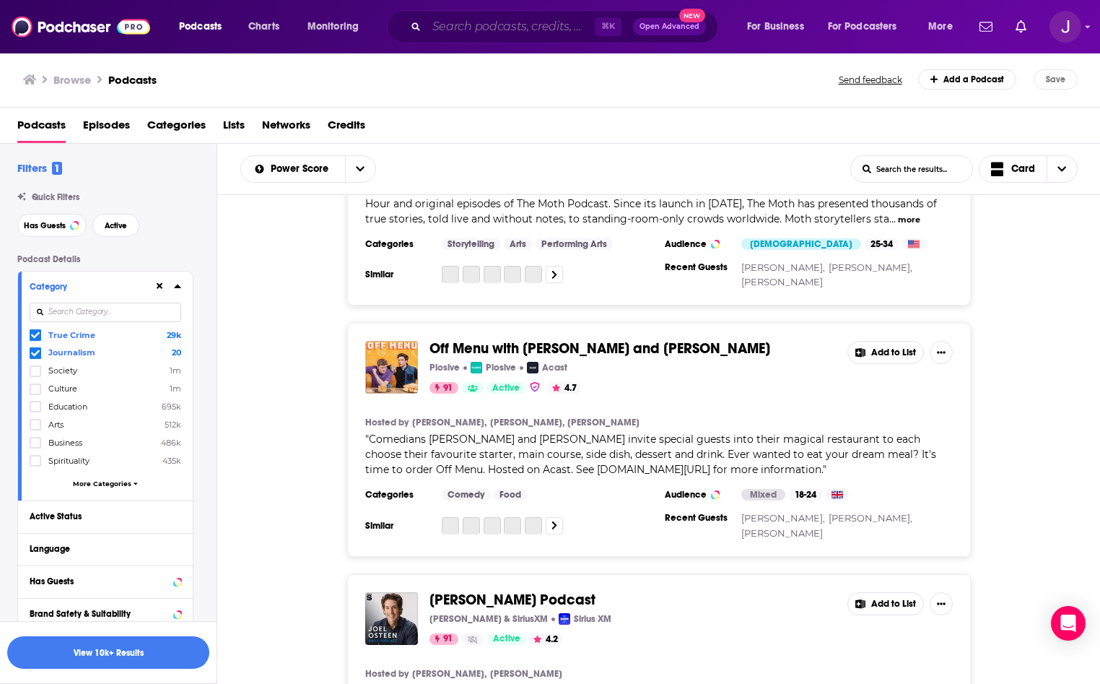
click at [469, 34] on input "Search podcasts, credits, & more..." at bounding box center [511, 26] width 168 height 23
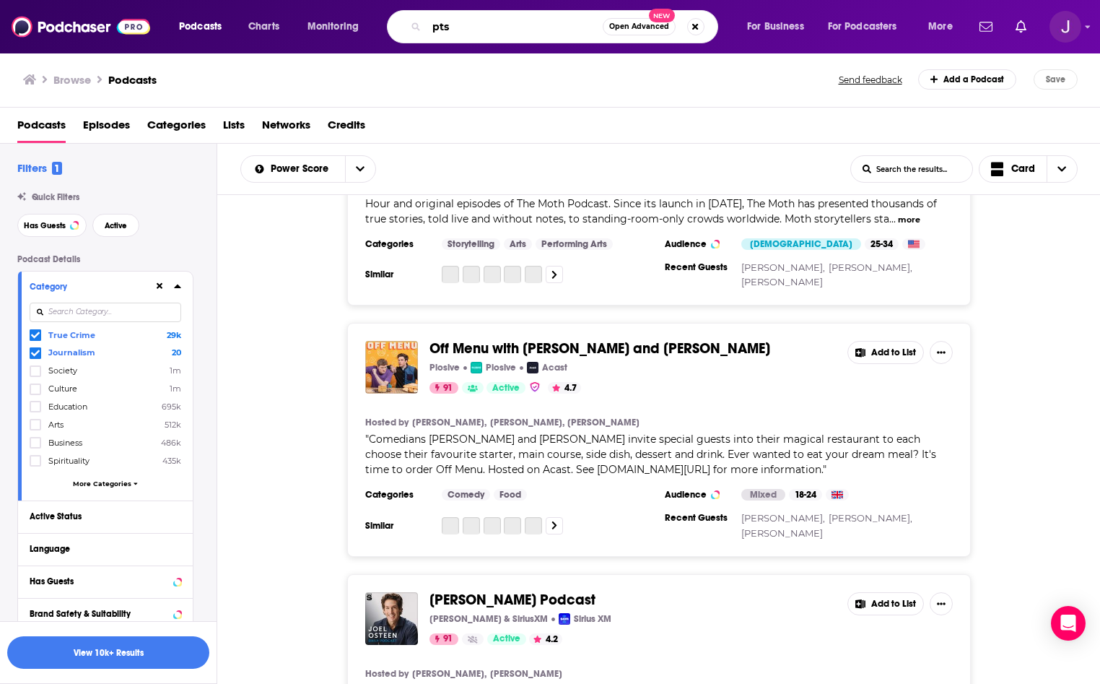
type input "ptsd"
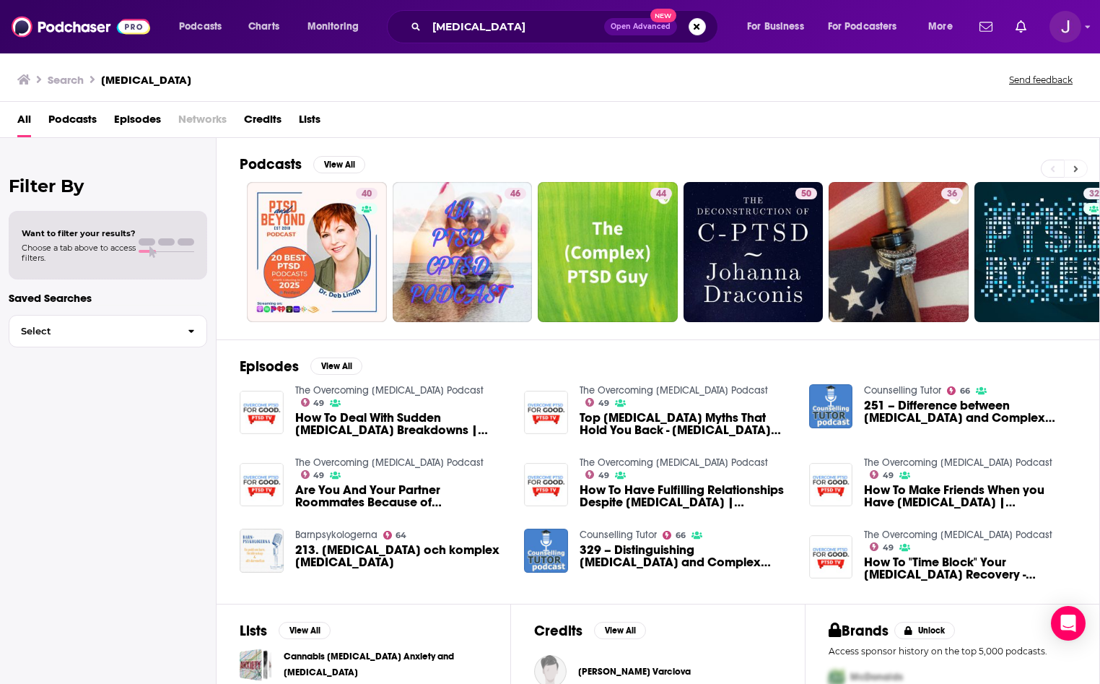
click at [1079, 175] on button at bounding box center [1076, 169] width 24 height 18
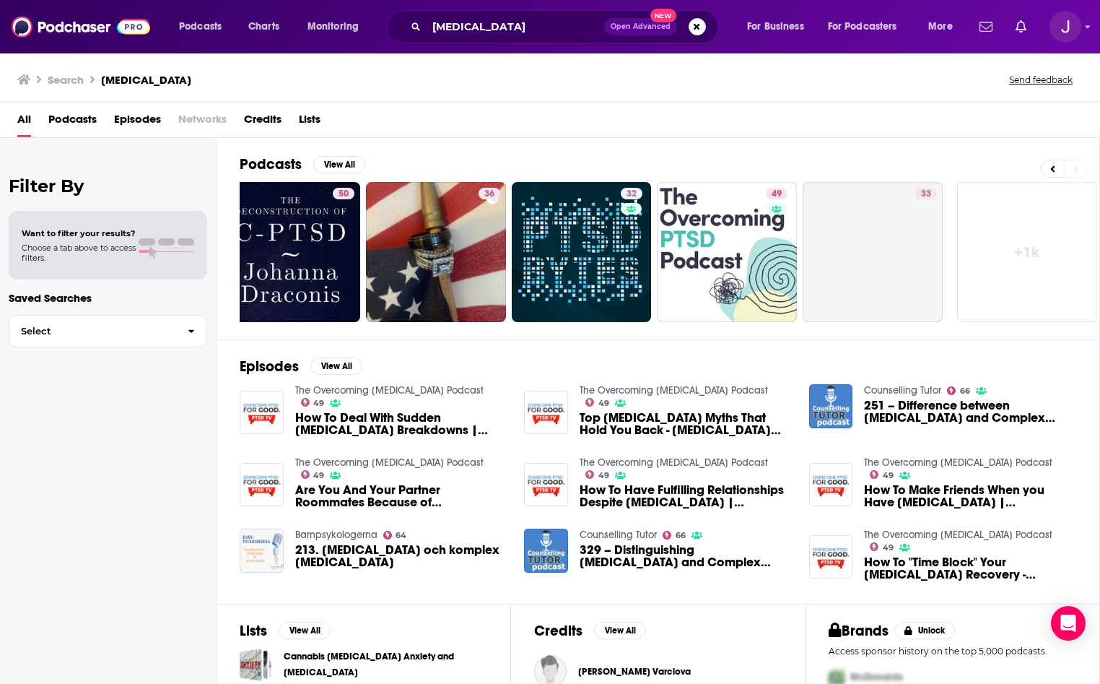
scroll to position [0, 466]
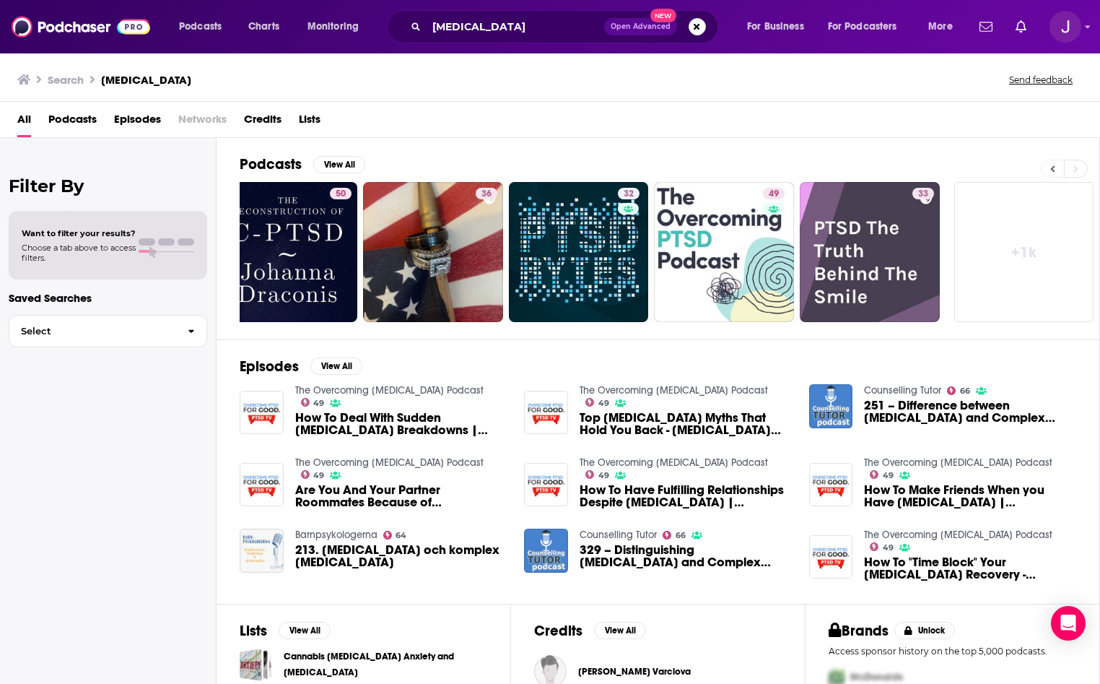
click at [1045, 173] on button at bounding box center [1052, 169] width 23 height 18
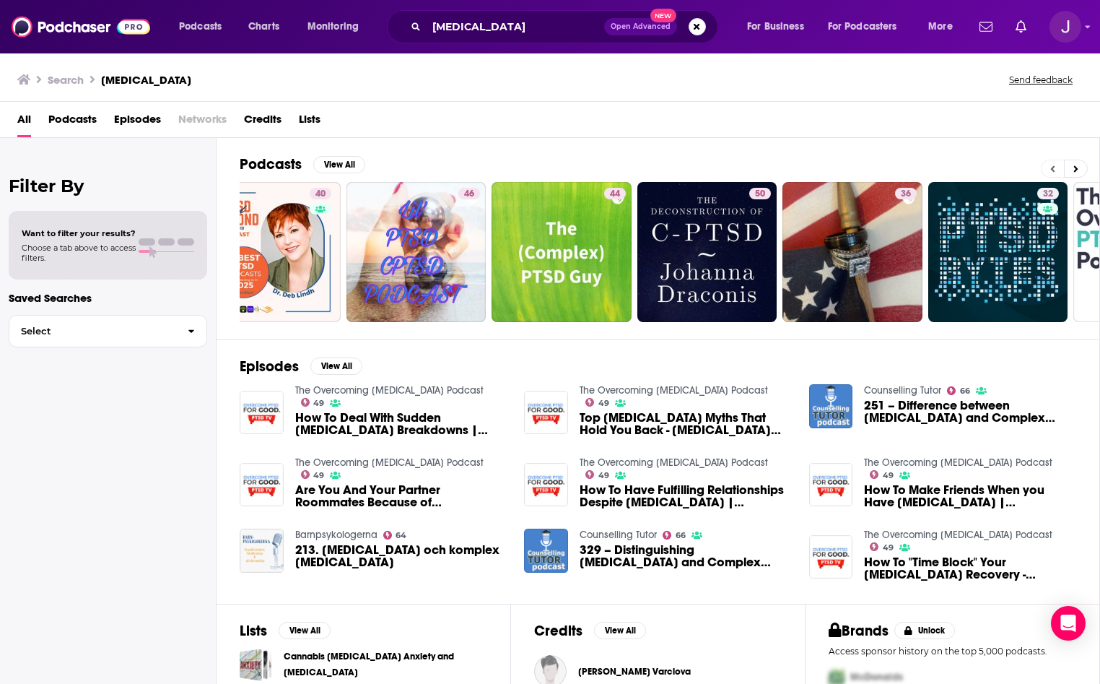
scroll to position [0, 0]
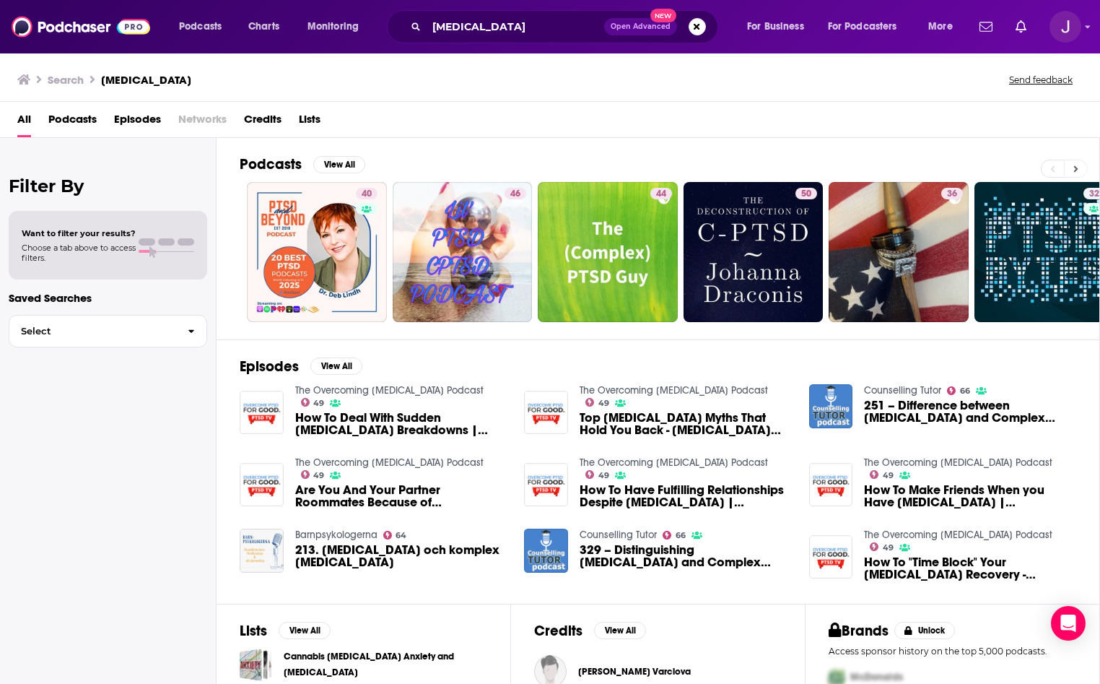
click at [1073, 170] on button at bounding box center [1076, 169] width 24 height 18
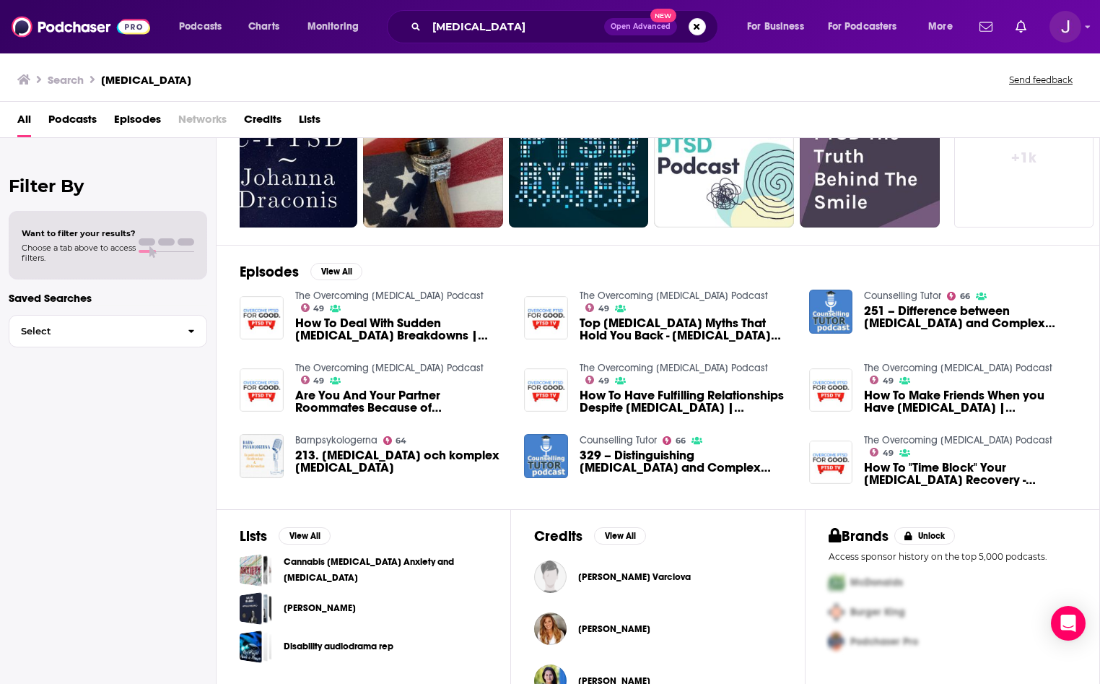
scroll to position [131, 0]
